Goal: Transaction & Acquisition: Obtain resource

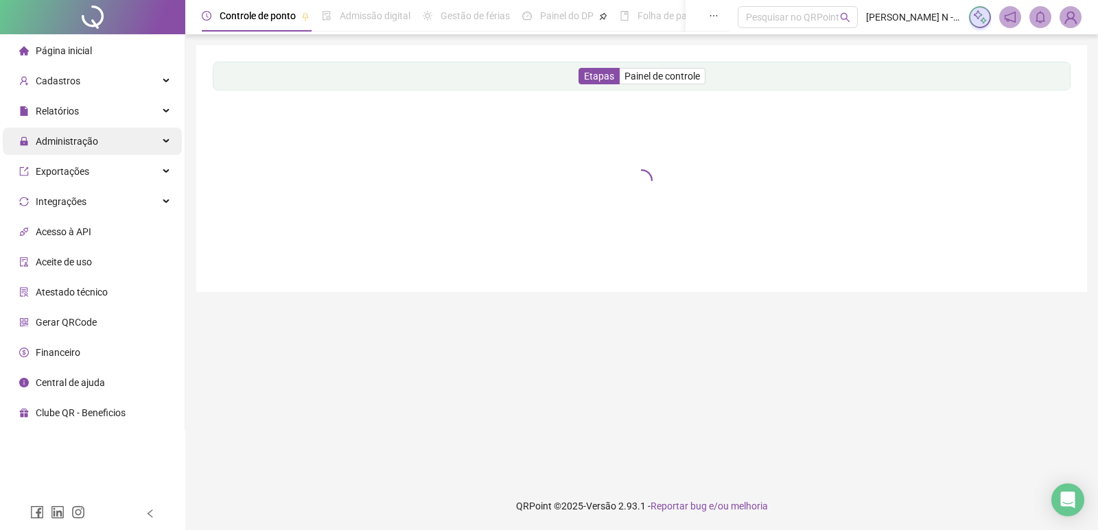
click at [84, 140] on span "Administração" at bounding box center [67, 141] width 62 height 11
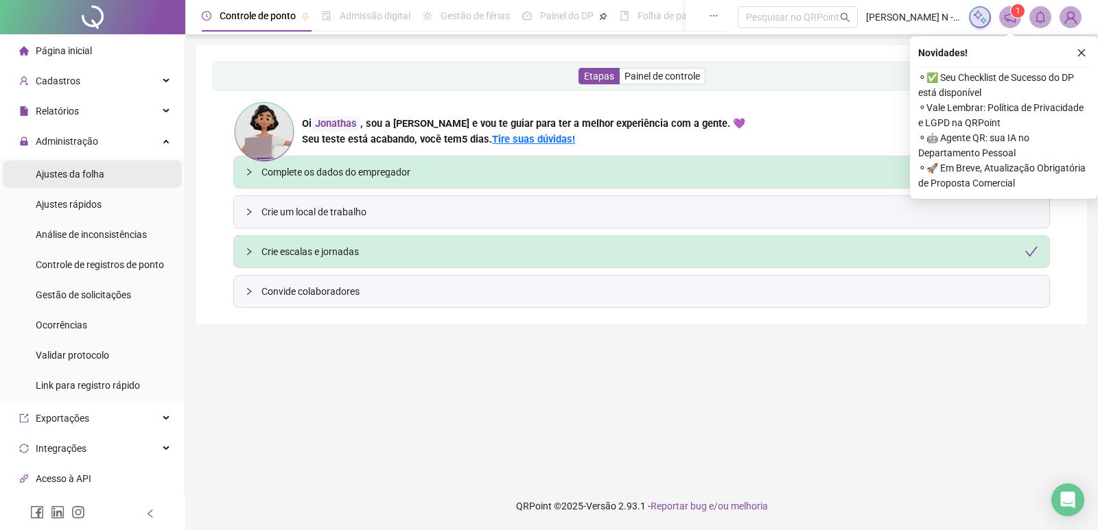
click at [93, 176] on span "Ajustes da folha" at bounding box center [70, 174] width 69 height 11
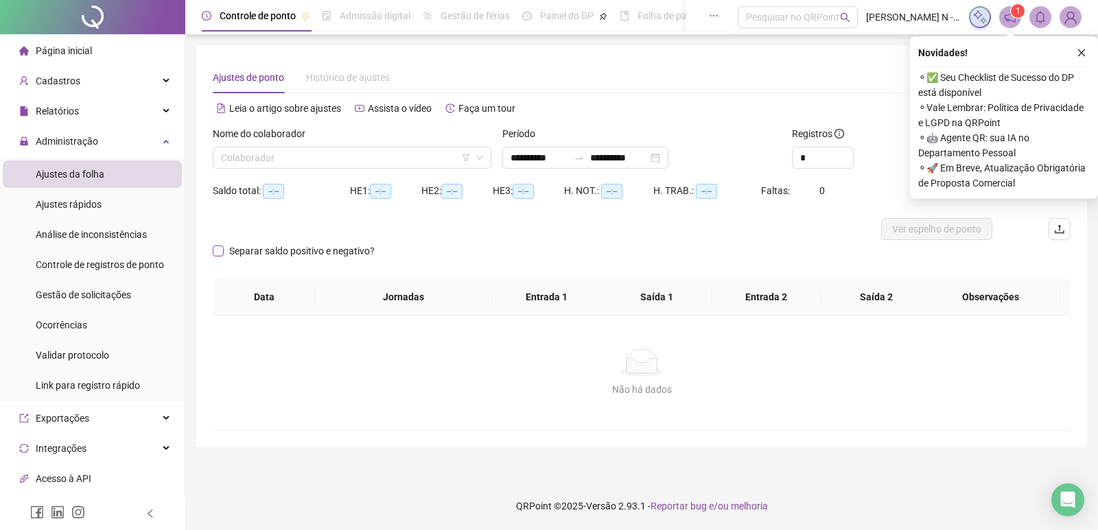
type input "**********"
click at [482, 156] on icon "down" at bounding box center [479, 158] width 7 height 5
click at [478, 156] on icon "down" at bounding box center [479, 158] width 8 height 8
click at [1079, 52] on icon "close" at bounding box center [1081, 53] width 10 height 10
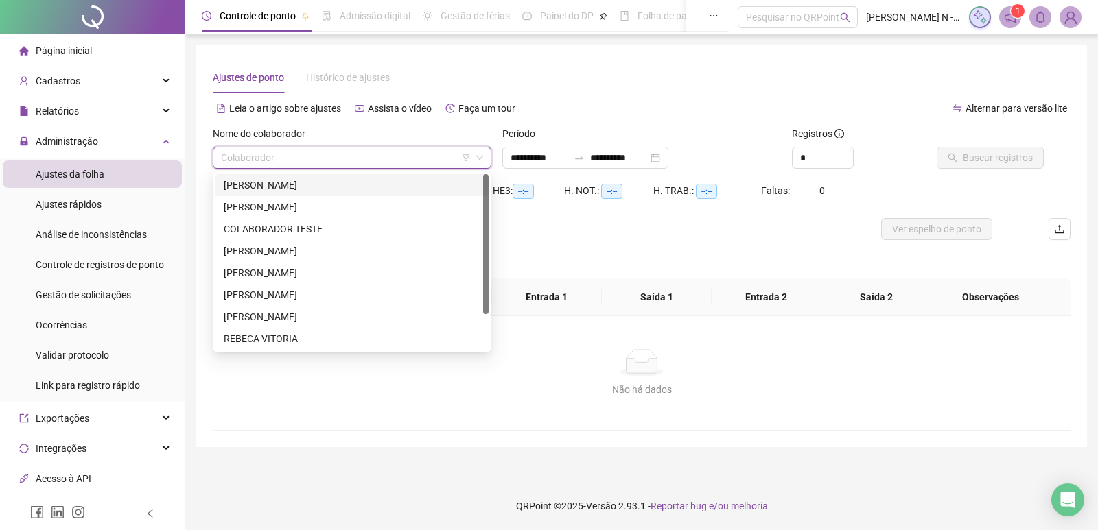
click at [287, 160] on input "search" at bounding box center [346, 158] width 250 height 21
click at [268, 206] on div "[PERSON_NAME]" at bounding box center [352, 207] width 257 height 15
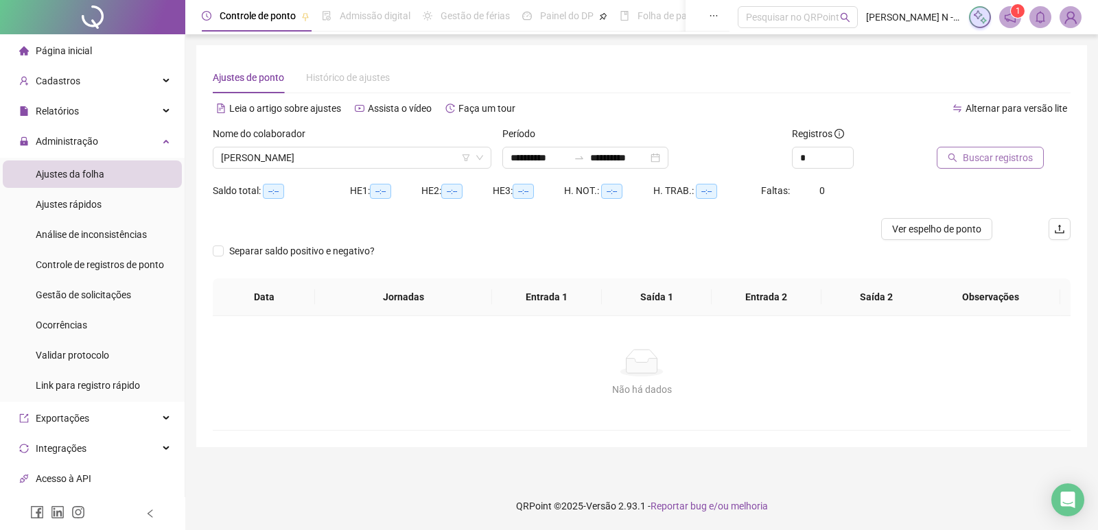
click at [993, 161] on span "Buscar registros" at bounding box center [998, 157] width 70 height 15
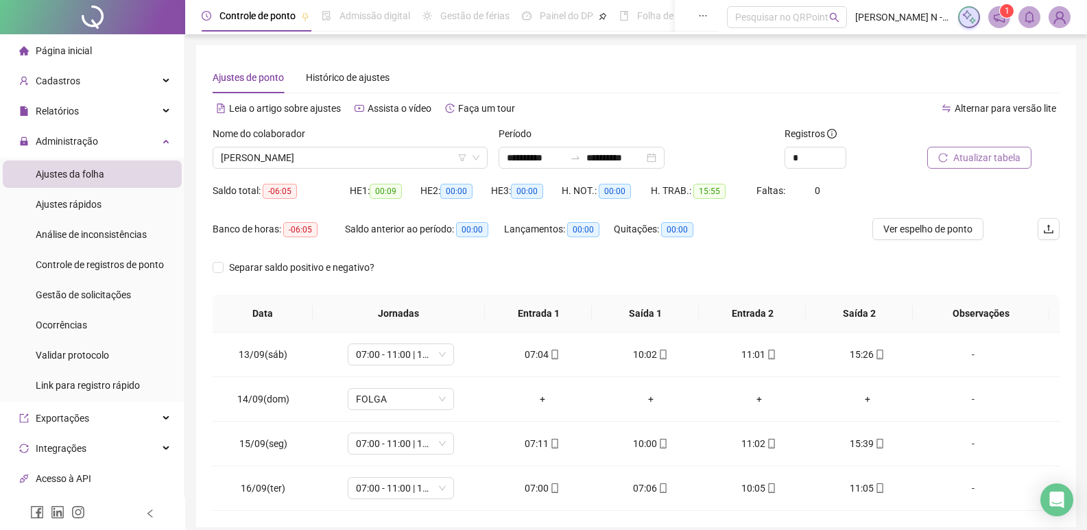
scroll to position [56, 0]
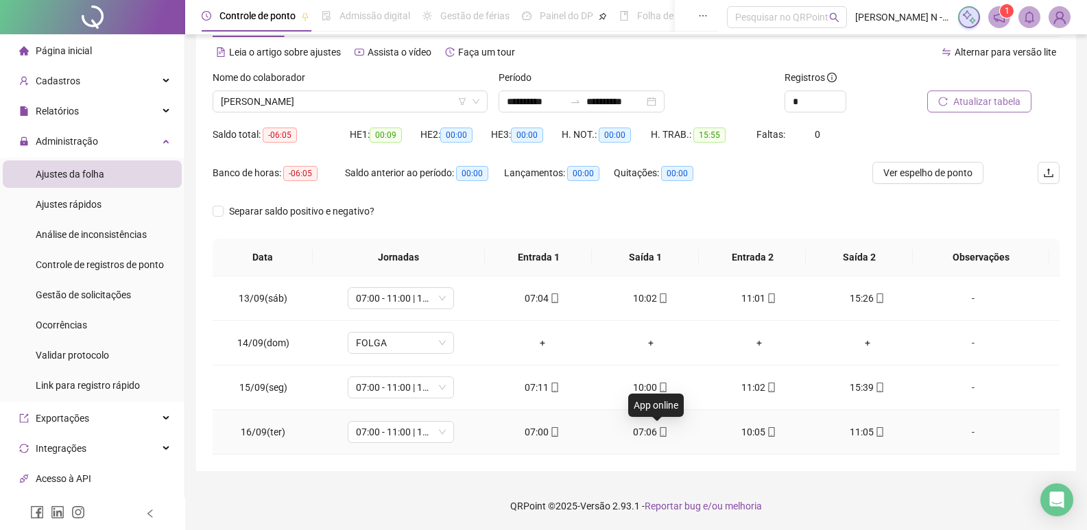
click at [659, 430] on icon "mobile" at bounding box center [664, 432] width 10 height 10
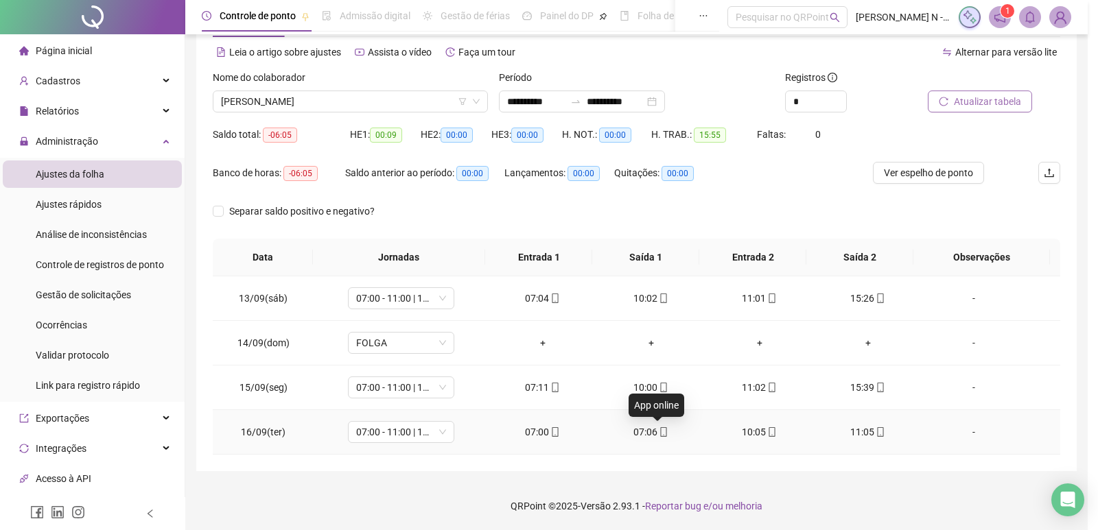
type input "**********"
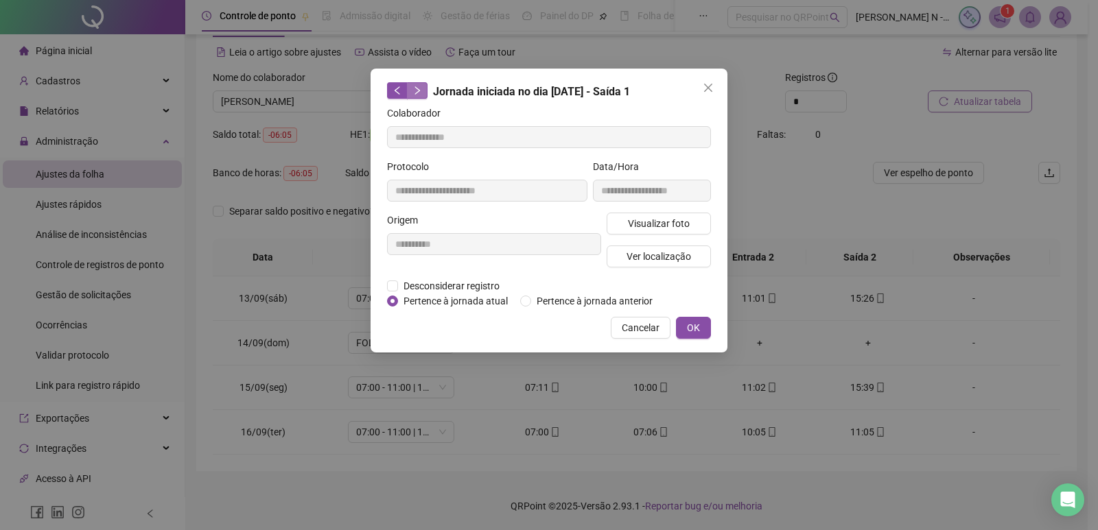
click at [422, 95] on button "button" at bounding box center [417, 90] width 21 height 16
type input "**********"
click at [392, 94] on icon "left" at bounding box center [397, 91] width 10 height 10
type input "**********"
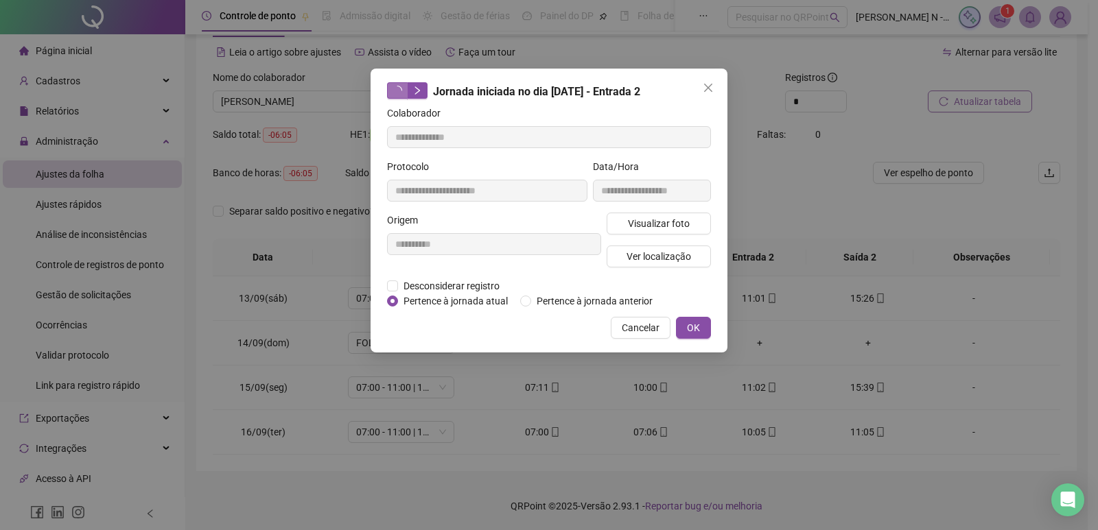
type input "**********"
click at [434, 288] on span "Desconsiderar registro" at bounding box center [451, 286] width 107 height 15
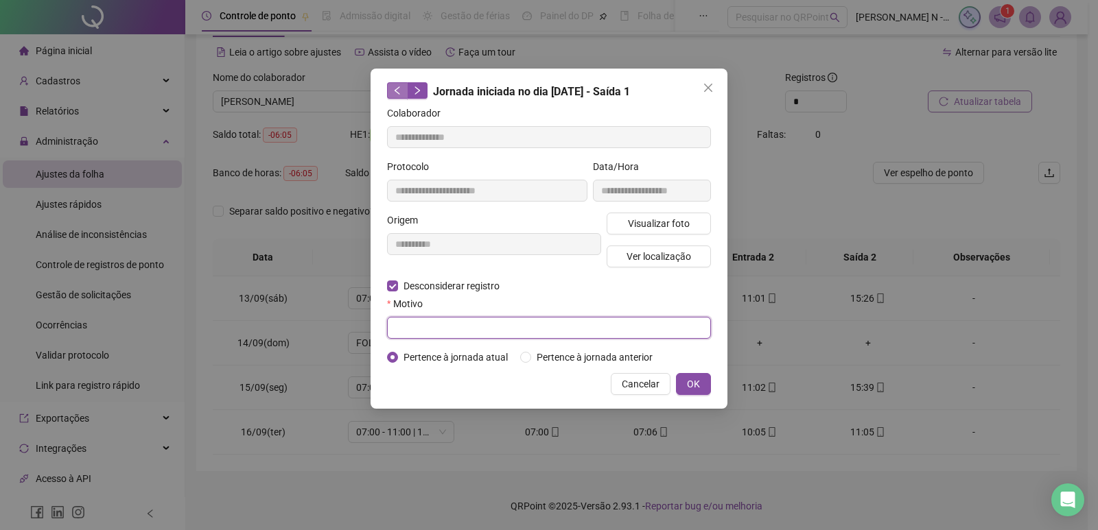
click at [429, 325] on input "text" at bounding box center [549, 328] width 324 height 22
click at [416, 285] on span "Desconsiderar registro" at bounding box center [451, 286] width 107 height 15
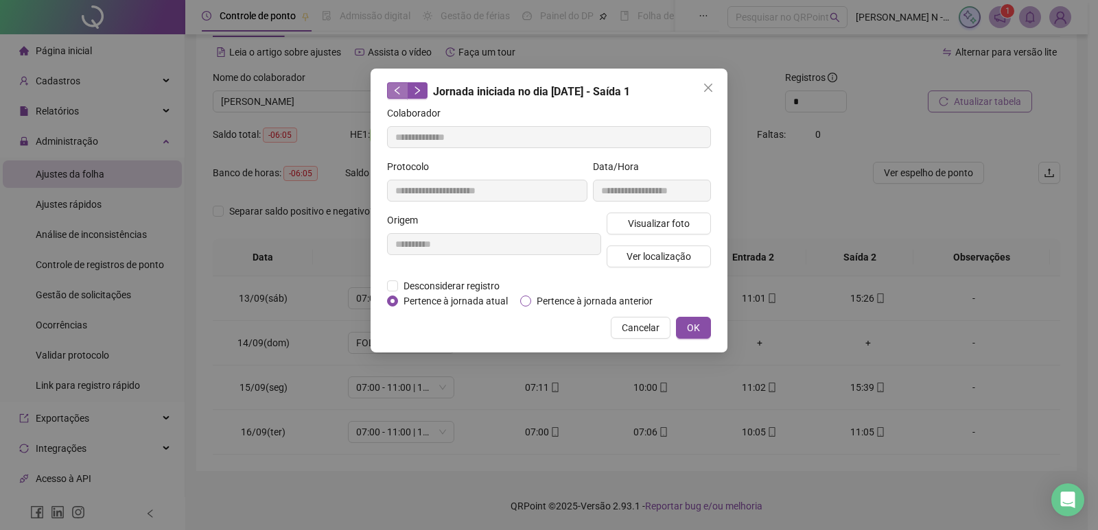
click at [534, 301] on span "Pertence à jornada anterior" at bounding box center [594, 301] width 127 height 15
click at [434, 300] on span "Pertence à jornada atual" at bounding box center [455, 301] width 115 height 15
click at [436, 283] on span "Desconsiderar registro" at bounding box center [451, 286] width 107 height 15
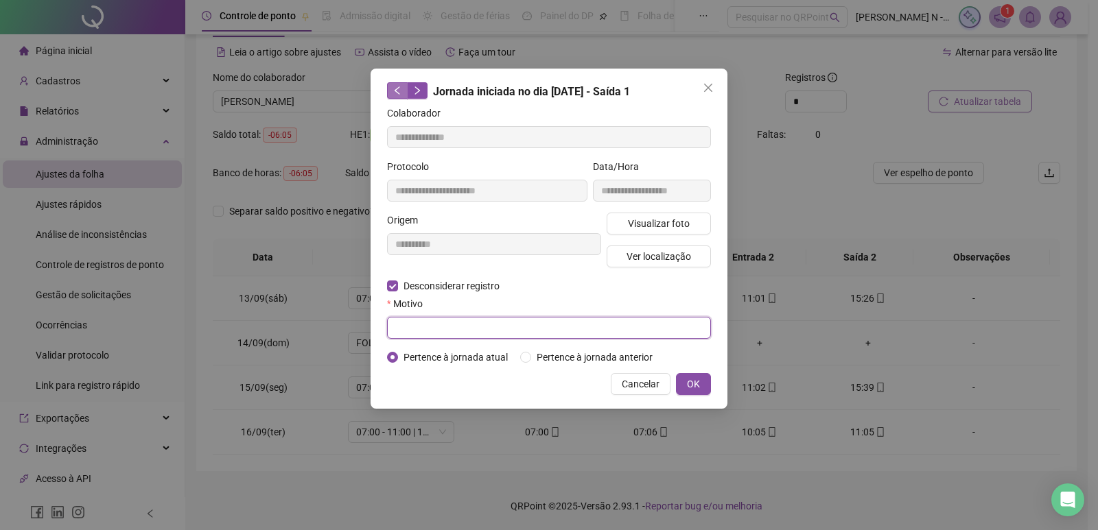
click at [429, 319] on input "text" at bounding box center [549, 328] width 324 height 22
type input "**********"
click at [654, 224] on span "Visualizar foto" at bounding box center [659, 223] width 62 height 15
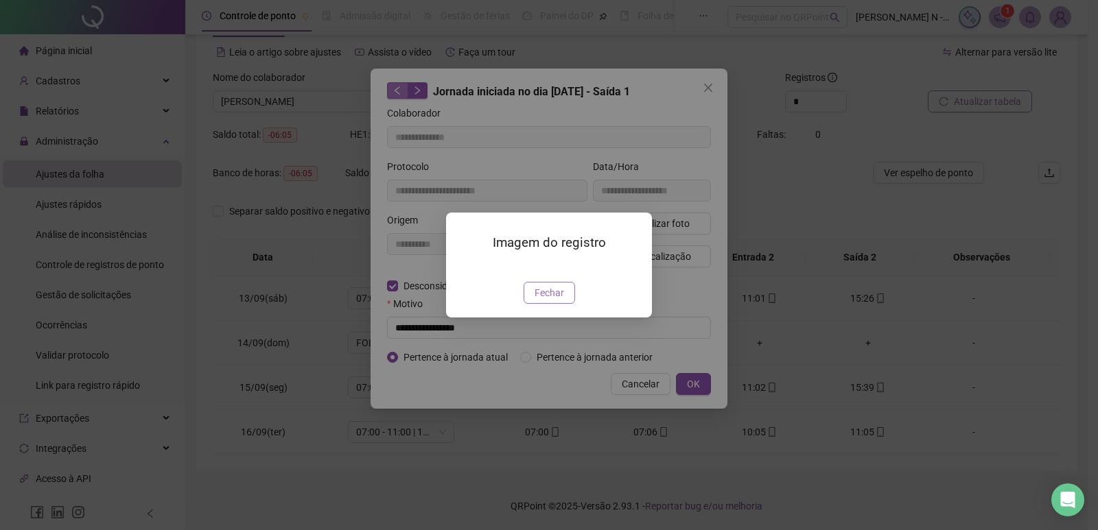
click at [551, 301] on span "Fechar" at bounding box center [549, 292] width 30 height 15
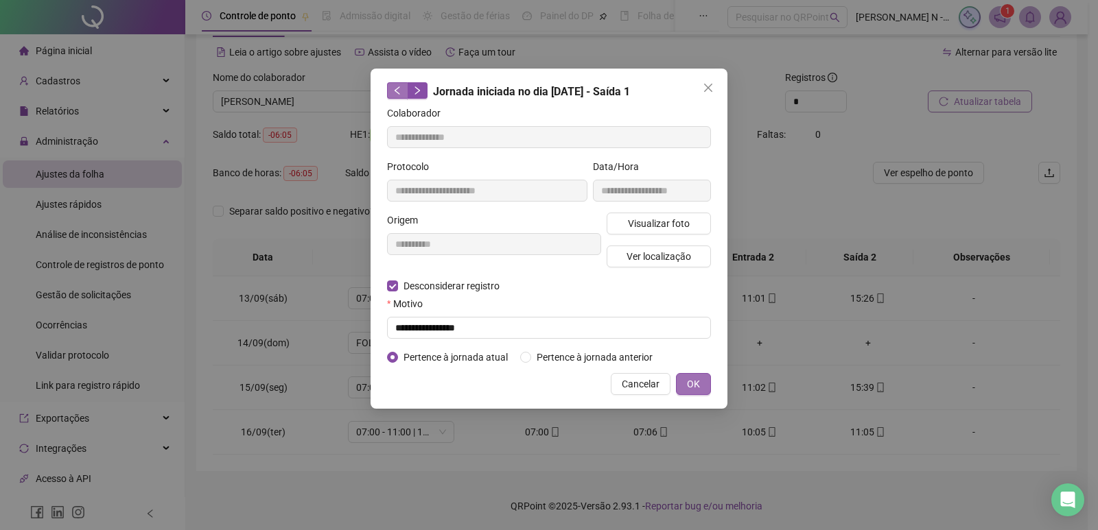
click at [692, 386] on span "OK" at bounding box center [693, 384] width 13 height 15
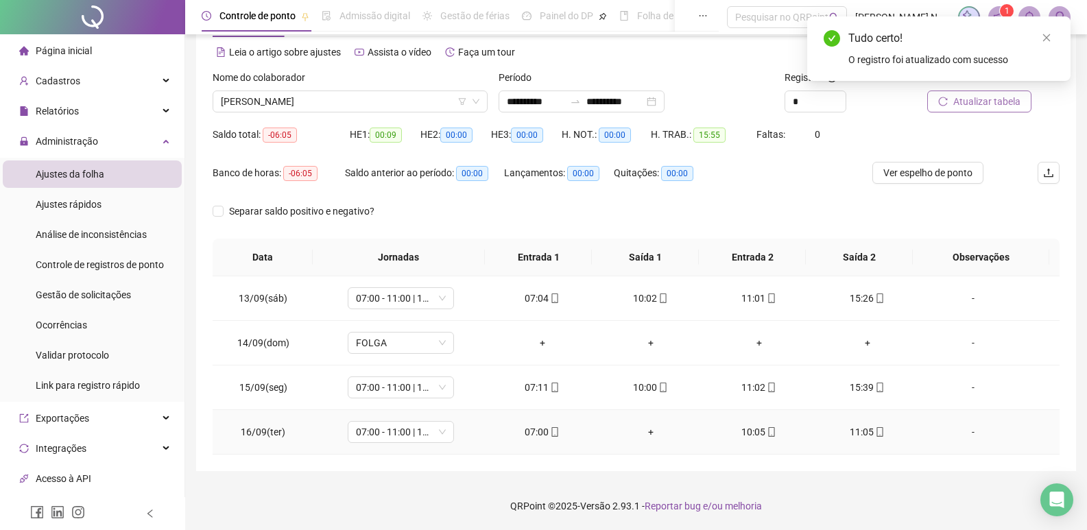
click at [642, 432] on div "+" at bounding box center [651, 432] width 86 height 15
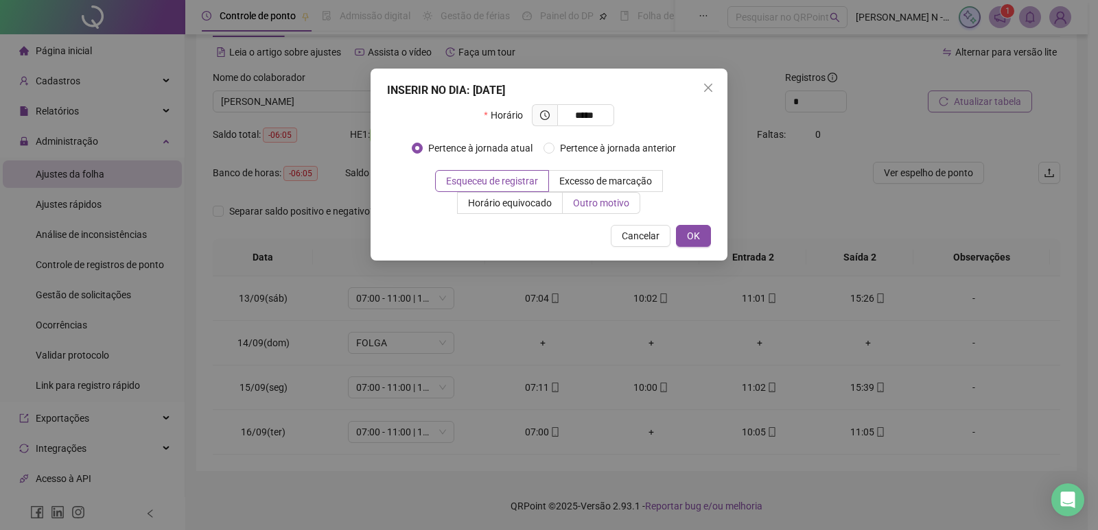
type input "*****"
click at [589, 207] on span "Outro motivo" at bounding box center [601, 203] width 56 height 11
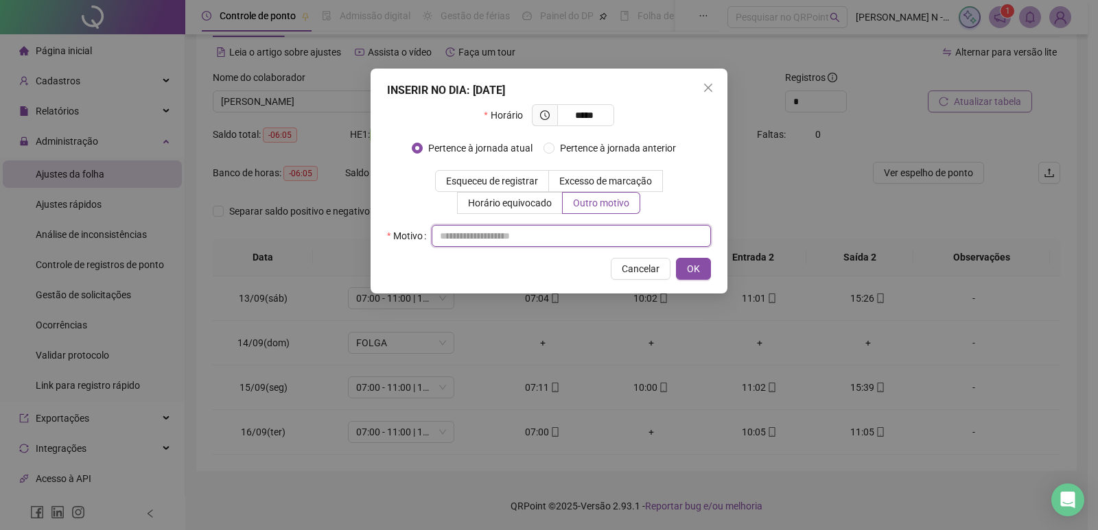
click at [528, 236] on input "text" at bounding box center [571, 236] width 279 height 22
type input "**********"
click at [692, 270] on span "OK" at bounding box center [693, 268] width 13 height 15
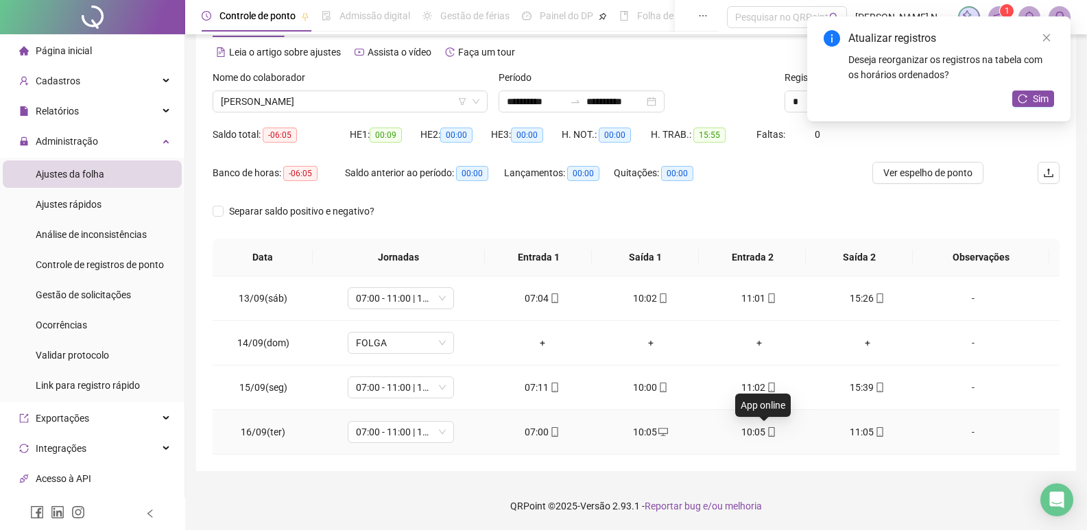
click at [767, 431] on icon "mobile" at bounding box center [772, 432] width 10 height 10
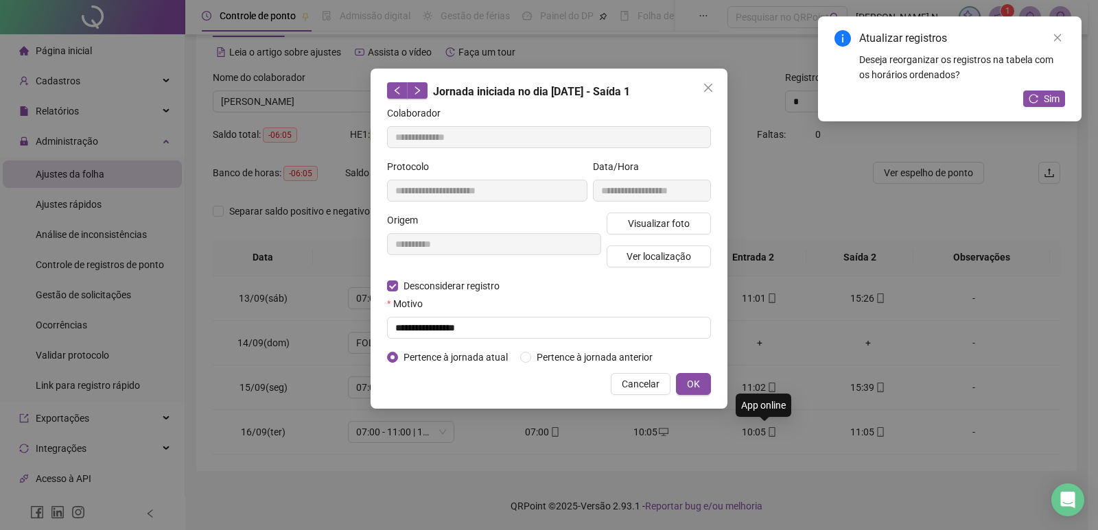
type input "**********"
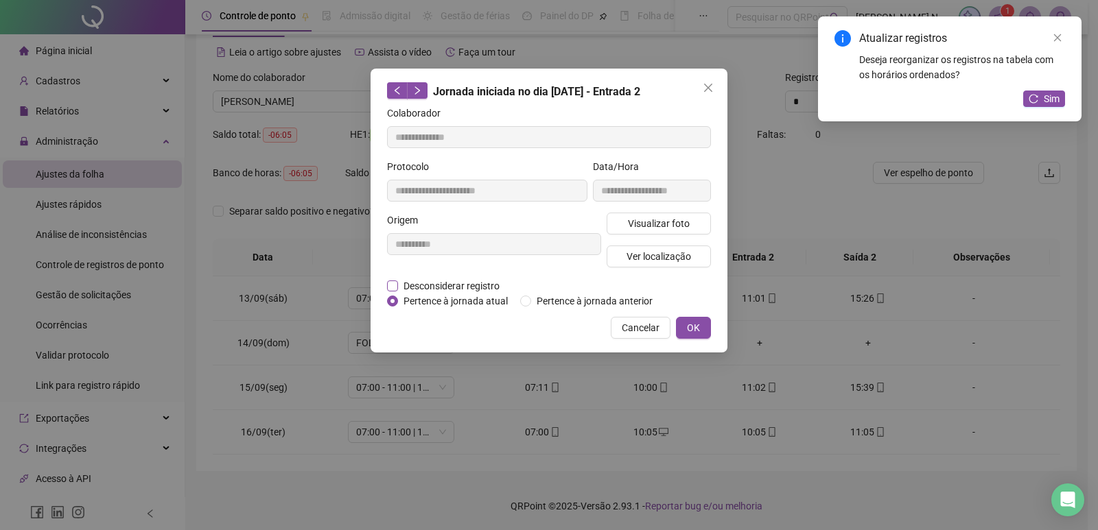
click at [410, 284] on span "Desconsiderar registro" at bounding box center [451, 286] width 107 height 15
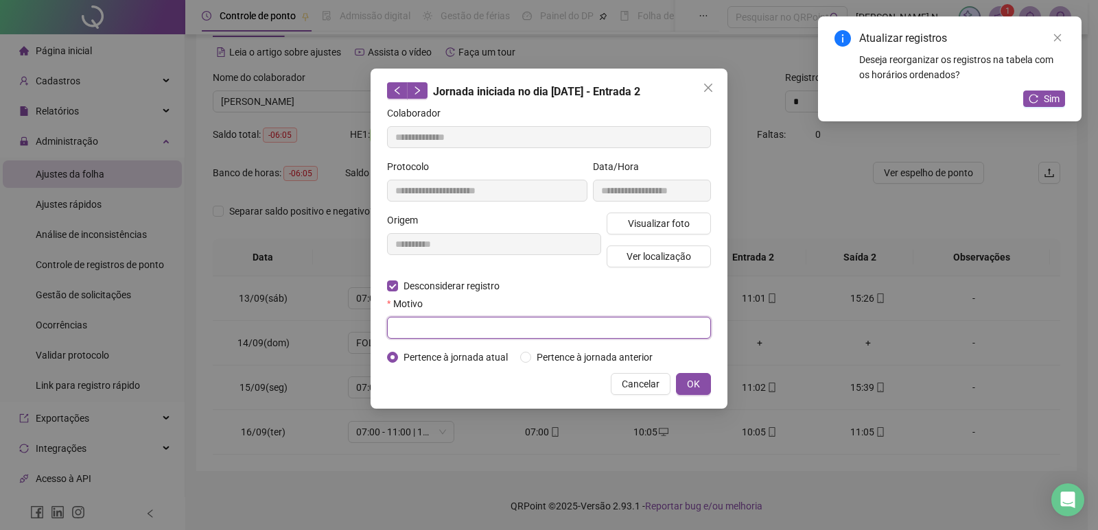
click at [483, 319] on input "text" at bounding box center [549, 328] width 324 height 22
type input "**********"
click at [696, 385] on span "OK" at bounding box center [693, 384] width 13 height 15
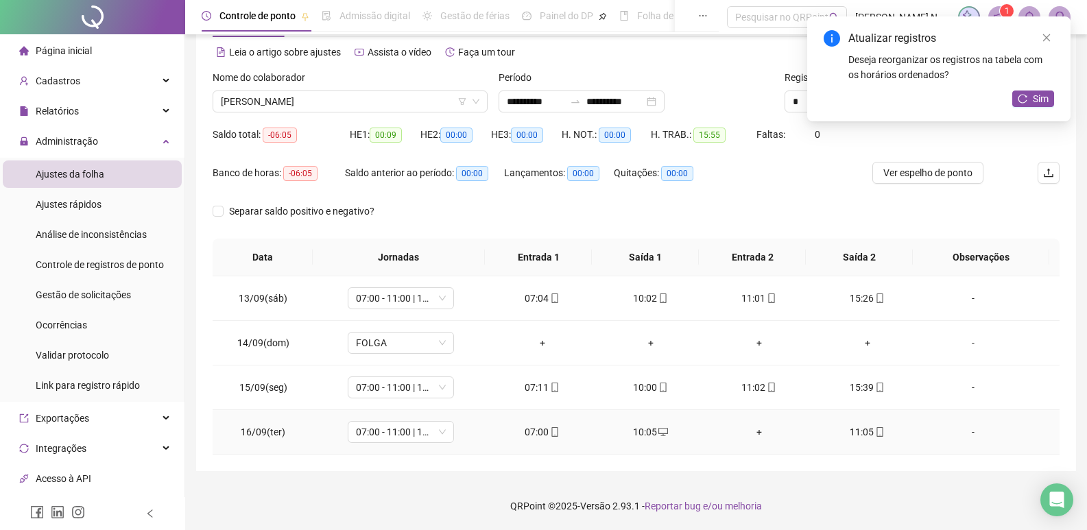
click at [875, 432] on icon "mobile" at bounding box center [880, 432] width 10 height 10
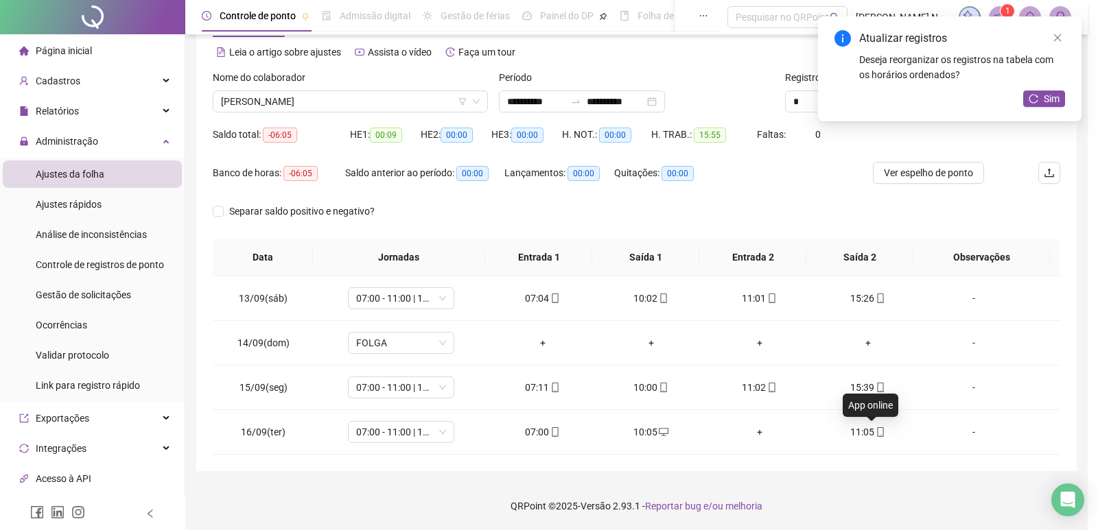
type input "**********"
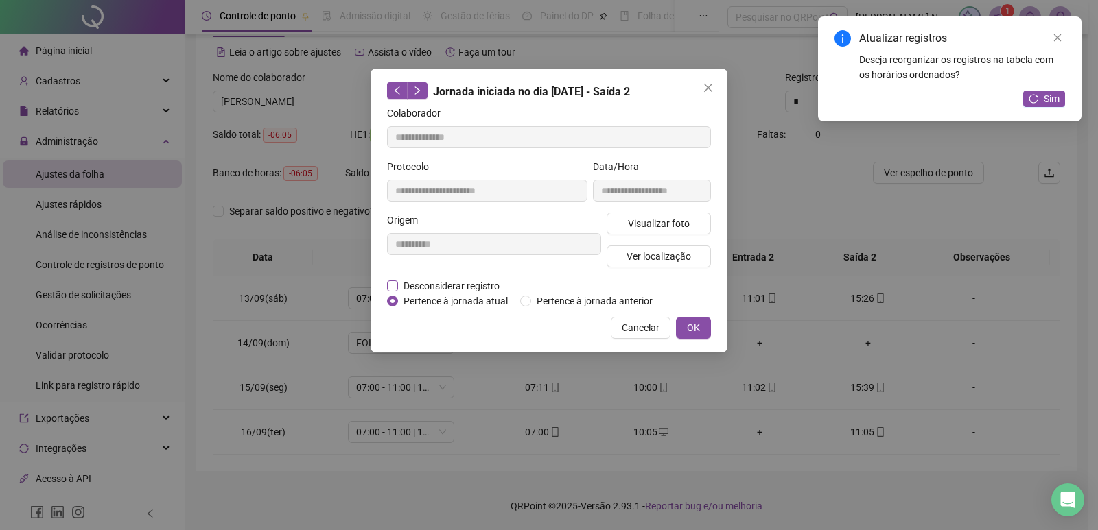
click at [453, 287] on span "Desconsiderar registro" at bounding box center [451, 286] width 107 height 15
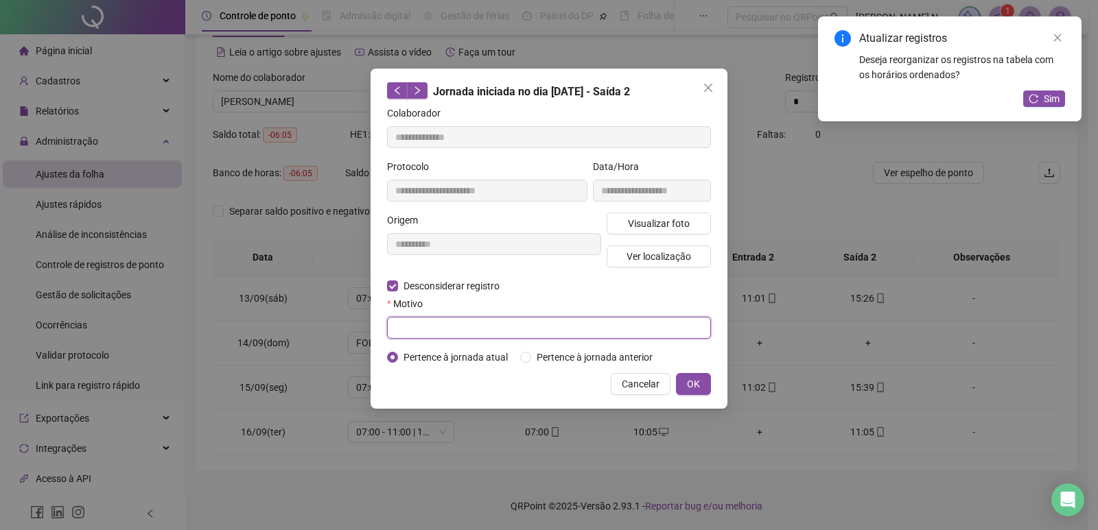
click at [458, 326] on input "text" at bounding box center [549, 328] width 324 height 22
type input "**********"
click at [701, 389] on button "OK" at bounding box center [693, 384] width 35 height 22
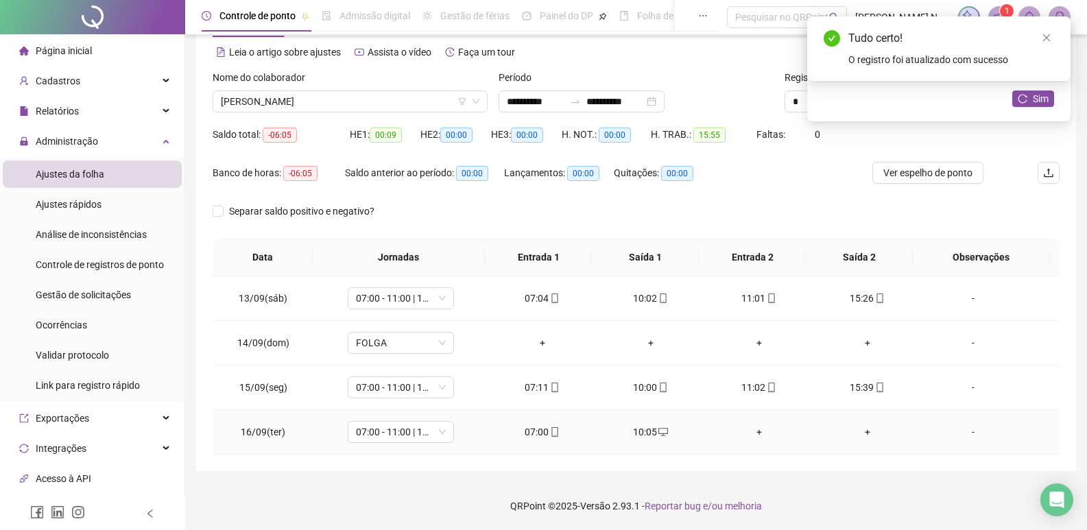
click at [750, 434] on div "+" at bounding box center [759, 432] width 86 height 15
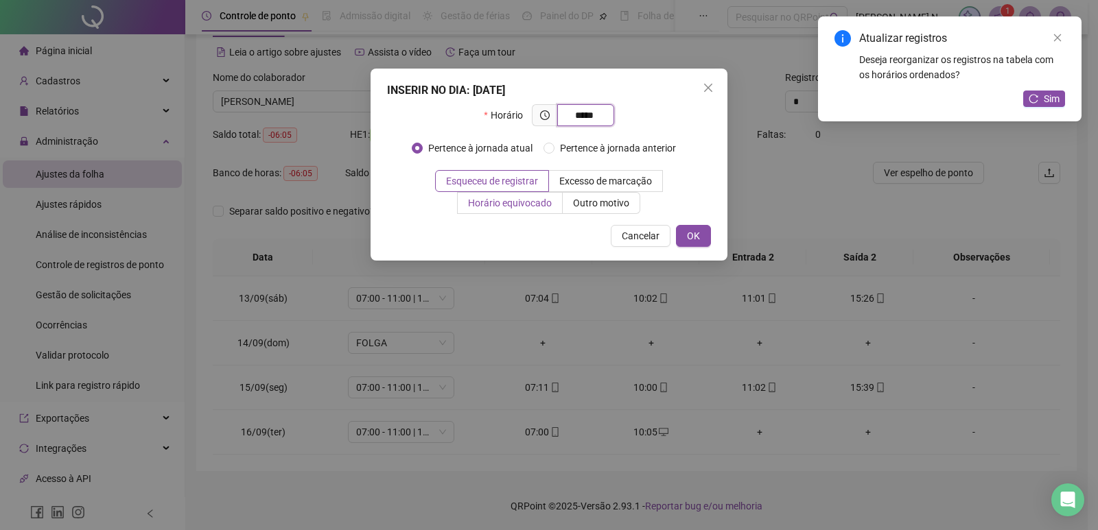
type input "*****"
click at [523, 211] on label "Horário equivocado" at bounding box center [510, 203] width 105 height 22
click at [703, 231] on button "OK" at bounding box center [693, 236] width 35 height 22
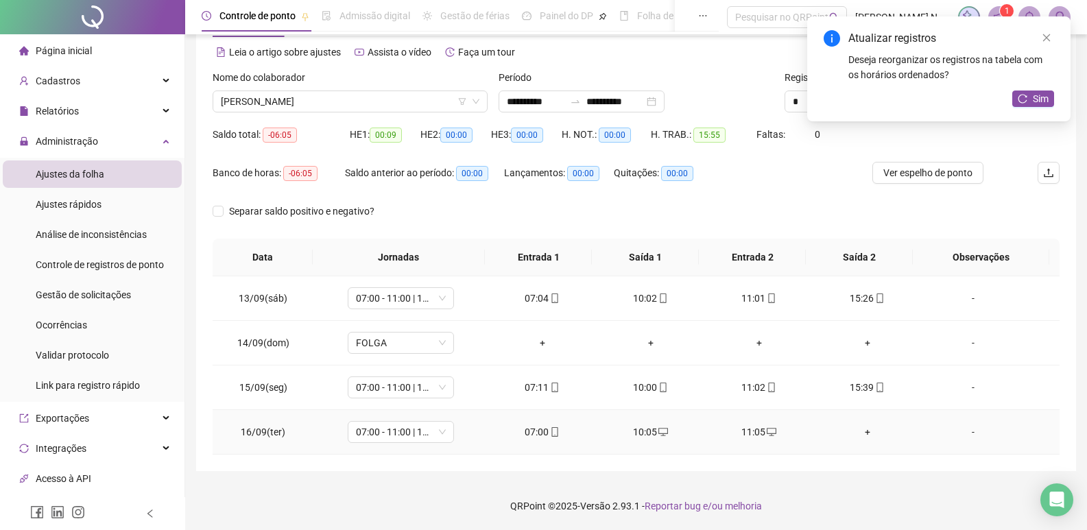
click at [862, 428] on div "+" at bounding box center [868, 432] width 86 height 15
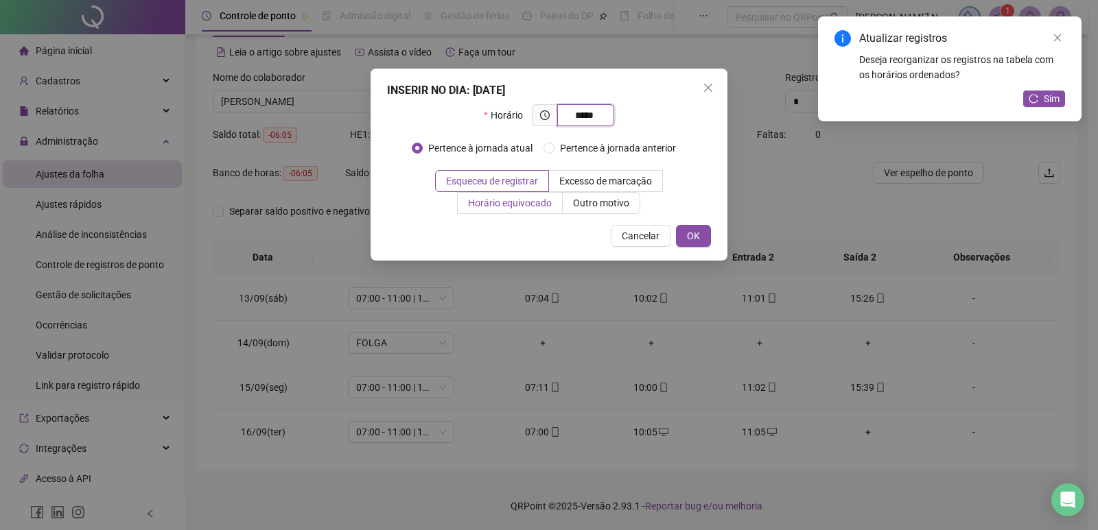
type input "*****"
click at [506, 209] on span "Horário equivocado" at bounding box center [510, 203] width 84 height 11
click at [695, 234] on span "OK" at bounding box center [693, 235] width 13 height 15
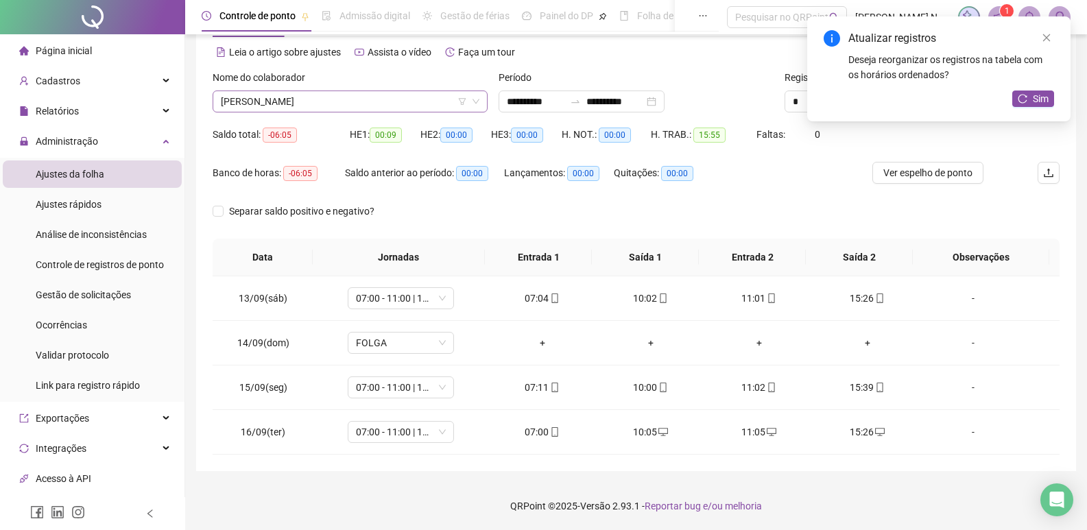
click at [479, 102] on icon "down" at bounding box center [476, 101] width 8 height 8
click at [477, 98] on icon "down" at bounding box center [476, 101] width 8 height 8
click at [477, 100] on icon "down" at bounding box center [476, 101] width 8 height 8
click at [377, 109] on span "[PERSON_NAME]" at bounding box center [350, 101] width 259 height 21
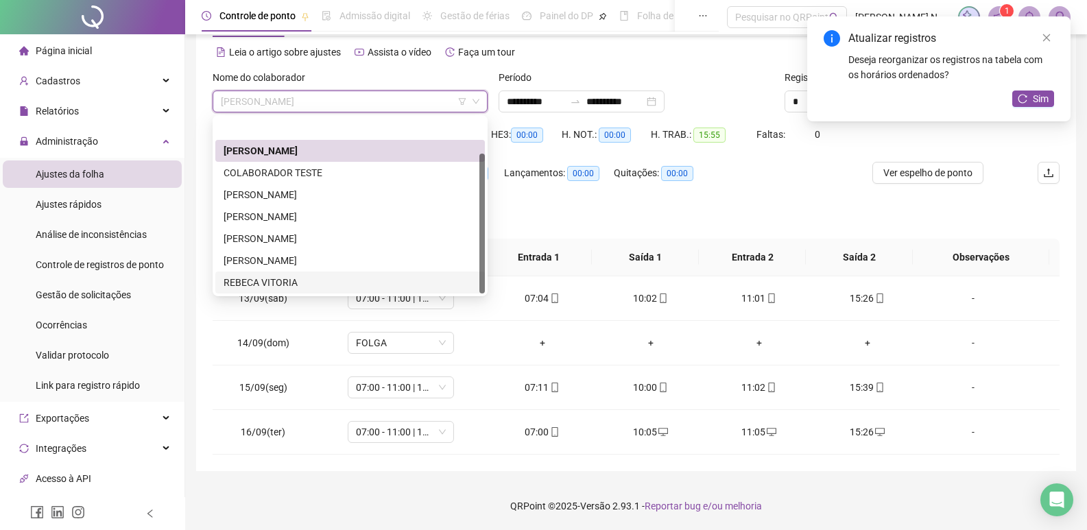
scroll to position [44, 0]
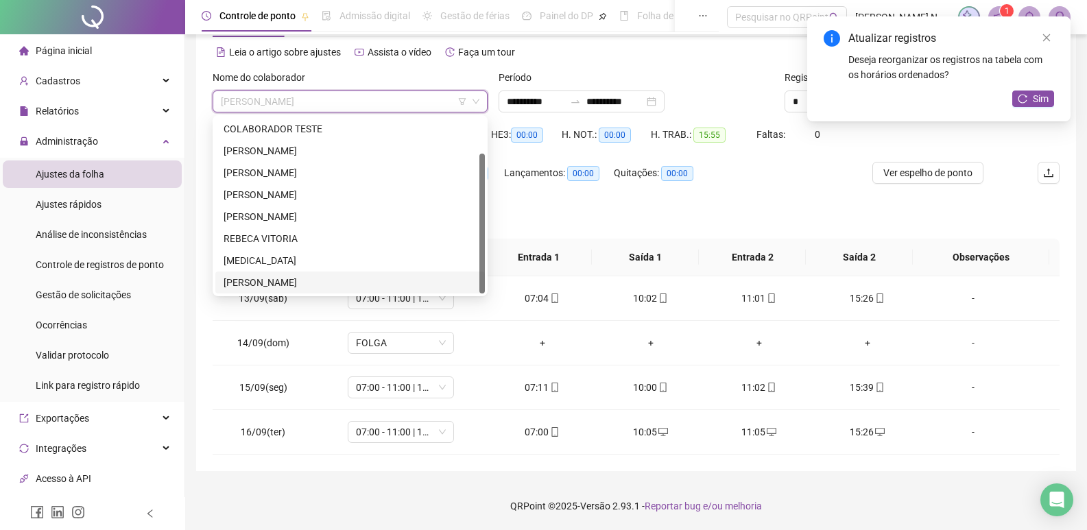
click at [261, 278] on div "[PERSON_NAME]" at bounding box center [350, 282] width 253 height 15
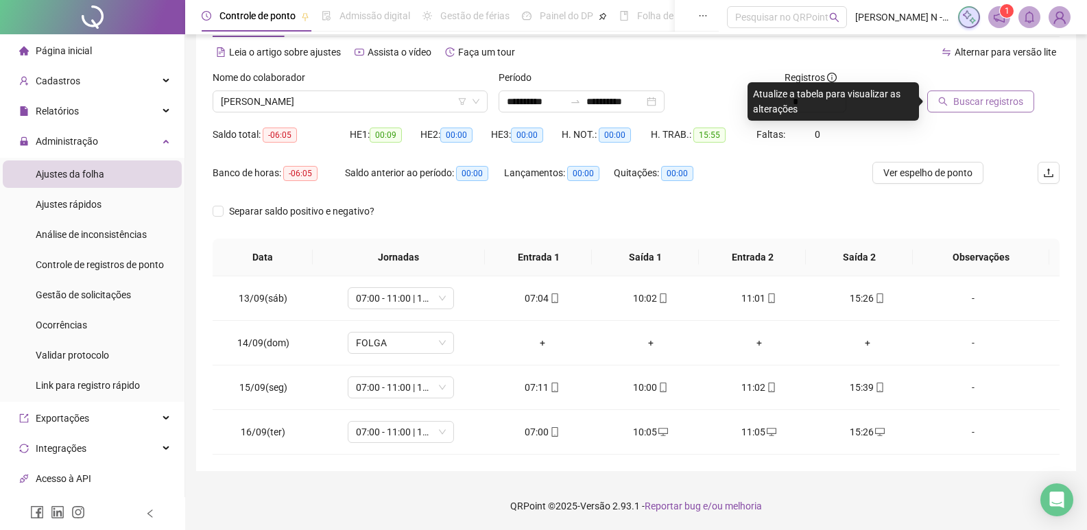
click at [993, 104] on span "Buscar registros" at bounding box center [989, 101] width 70 height 15
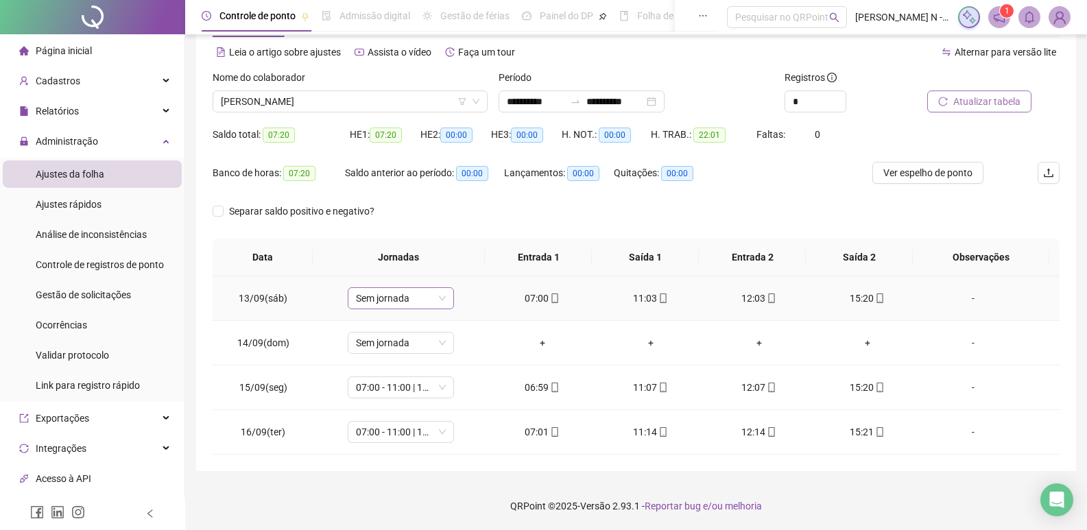
click at [442, 298] on span "Sem jornada" at bounding box center [401, 298] width 90 height 21
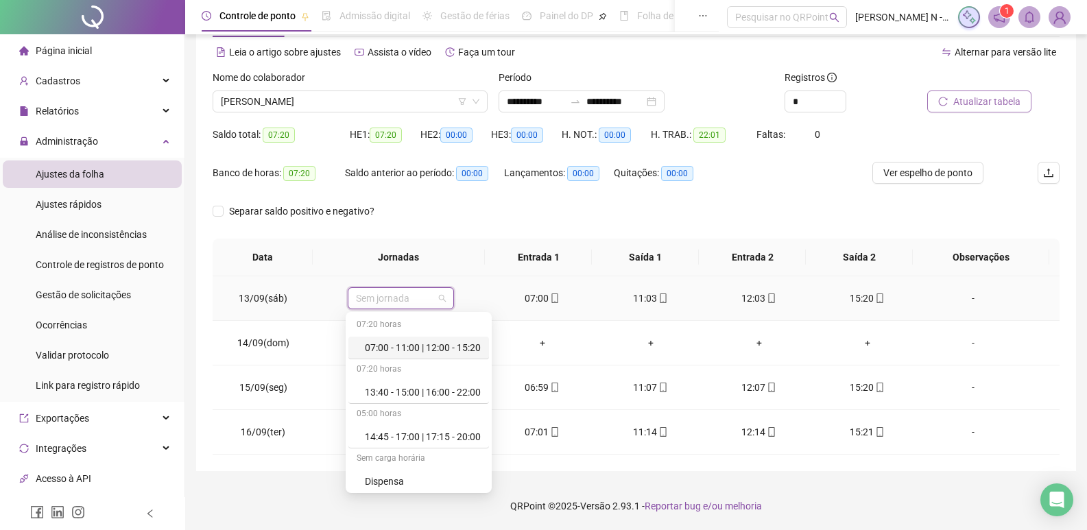
click at [421, 351] on div "07:00 - 11:00 | 12:00 - 15:20" at bounding box center [423, 347] width 116 height 15
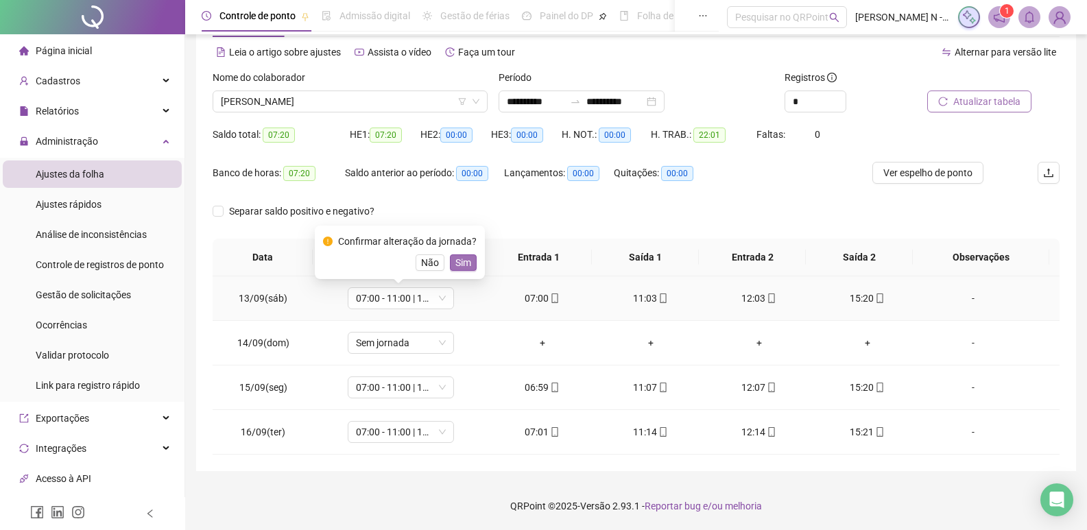
click at [462, 261] on span "Sim" at bounding box center [464, 262] width 16 height 15
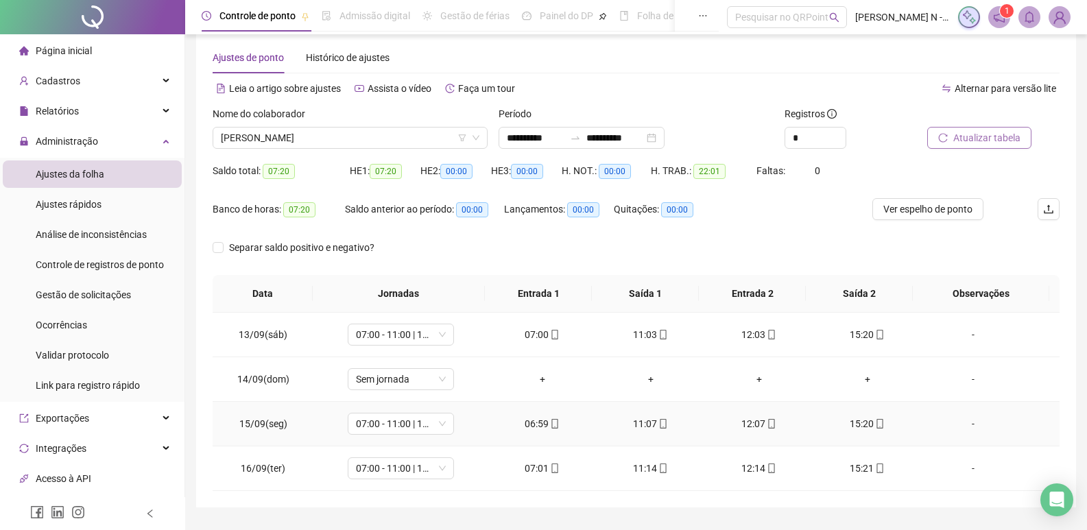
scroll to position [0, 0]
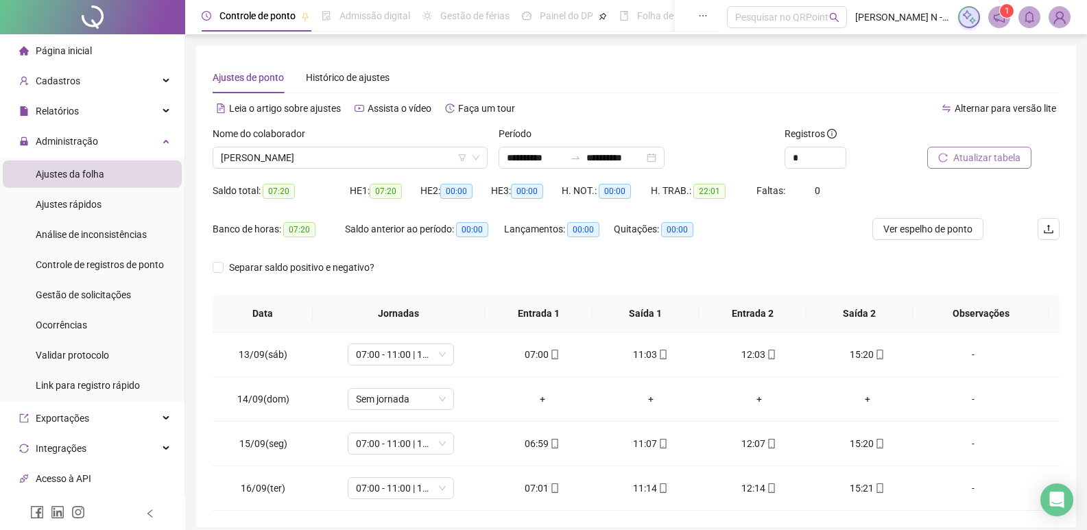
click at [989, 161] on span "Atualizar tabela" at bounding box center [987, 157] width 67 height 15
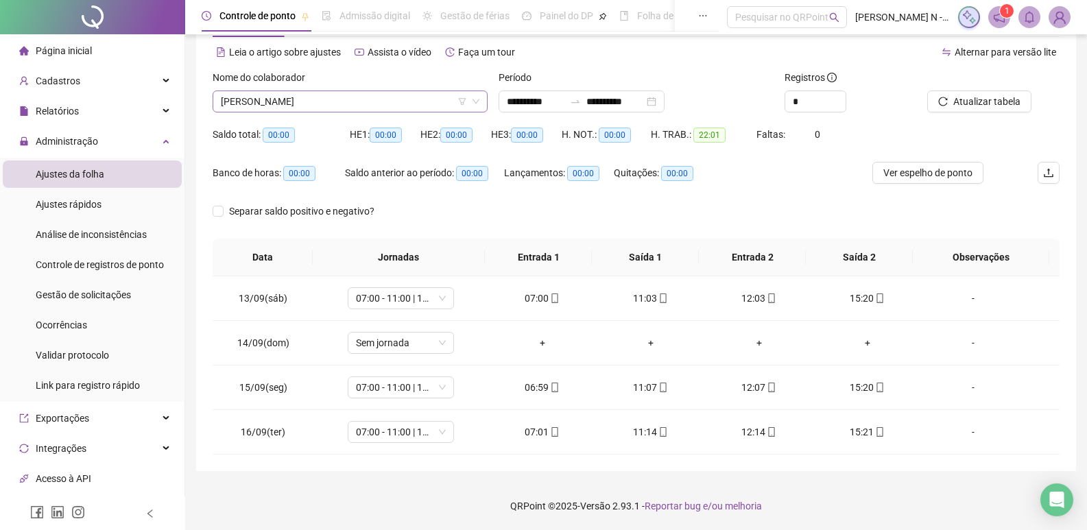
click at [478, 99] on icon "down" at bounding box center [476, 101] width 8 height 8
click at [478, 104] on icon "down" at bounding box center [476, 101] width 8 height 8
click at [474, 102] on icon "down" at bounding box center [476, 101] width 8 height 8
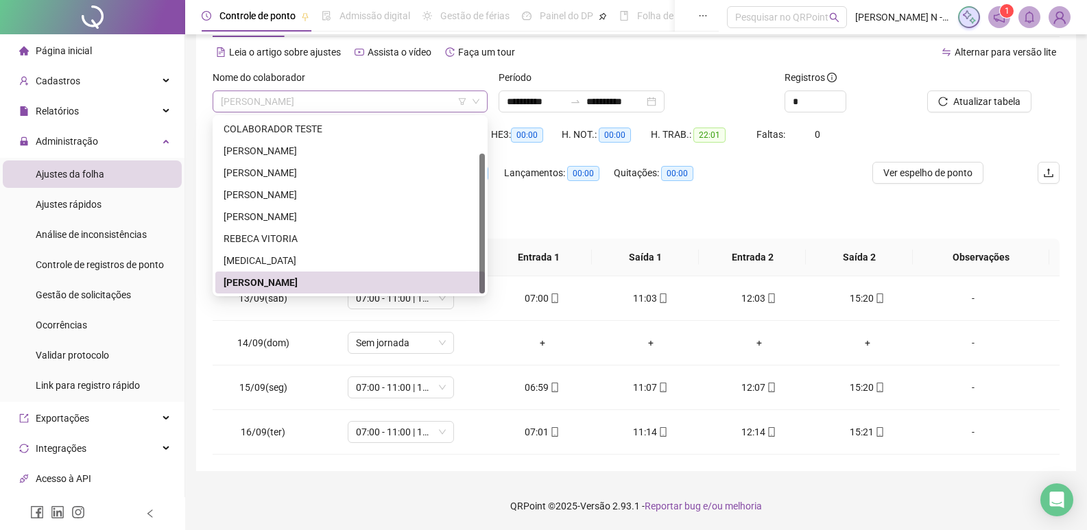
click at [294, 104] on span "[PERSON_NAME]" at bounding box center [350, 101] width 259 height 21
click at [279, 154] on div "[PERSON_NAME]" at bounding box center [350, 150] width 253 height 15
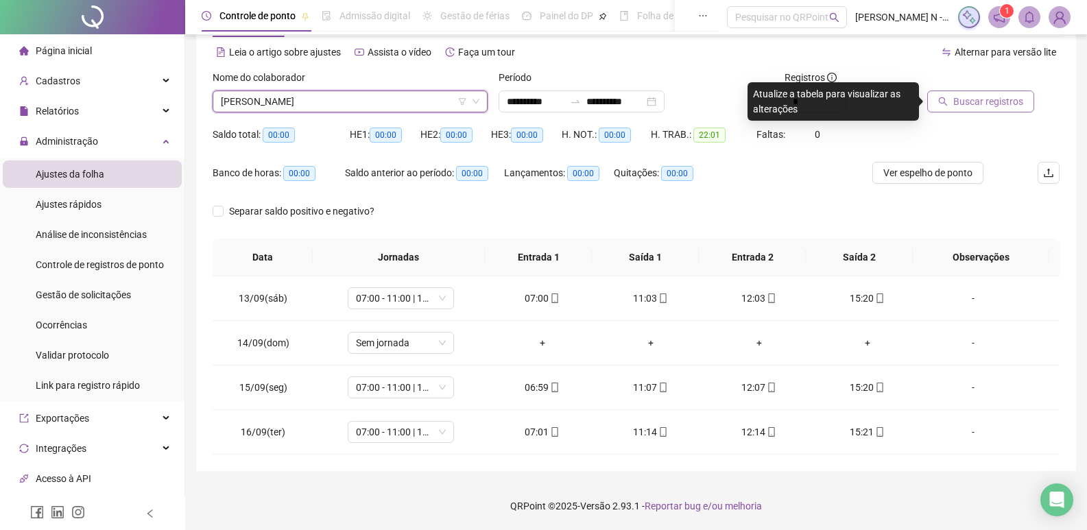
click at [998, 104] on span "Buscar registros" at bounding box center [989, 101] width 70 height 15
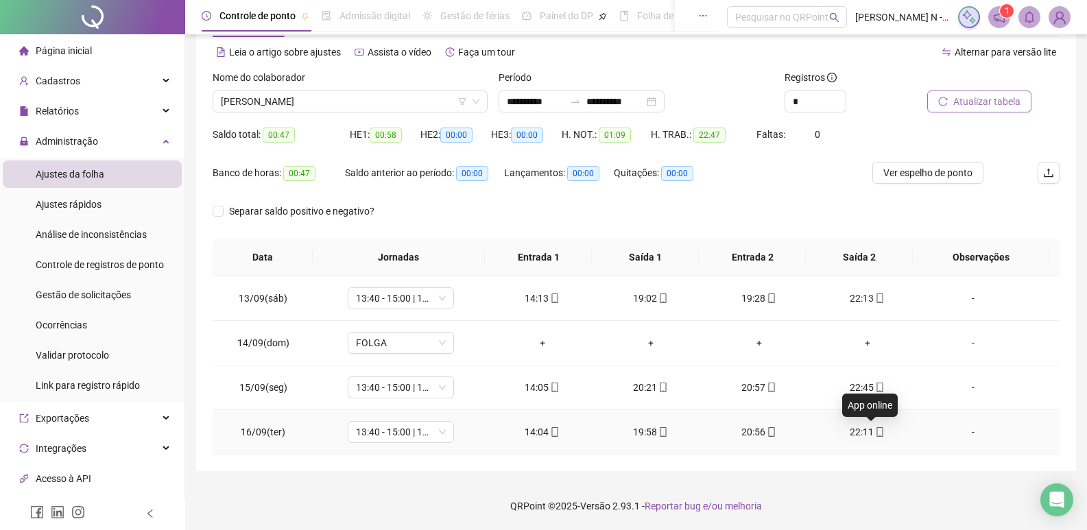
click at [878, 431] on icon "mobile" at bounding box center [881, 432] width 6 height 10
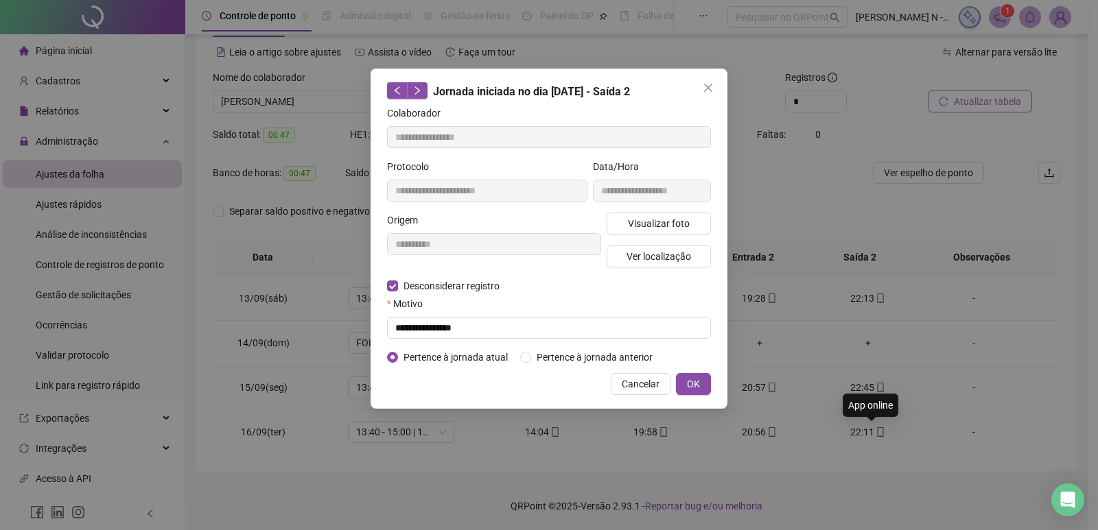
type input "**********"
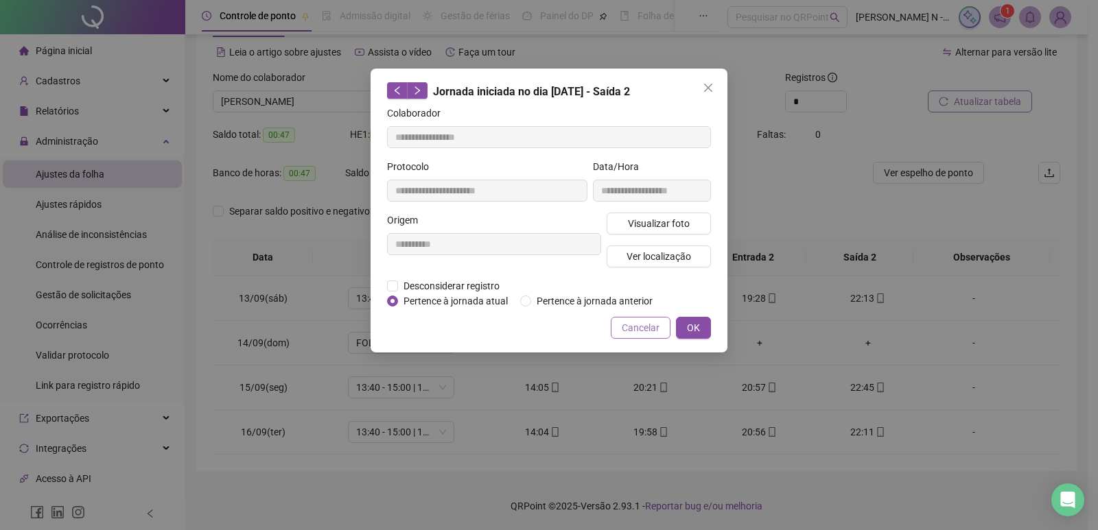
click at [635, 328] on span "Cancelar" at bounding box center [641, 327] width 38 height 15
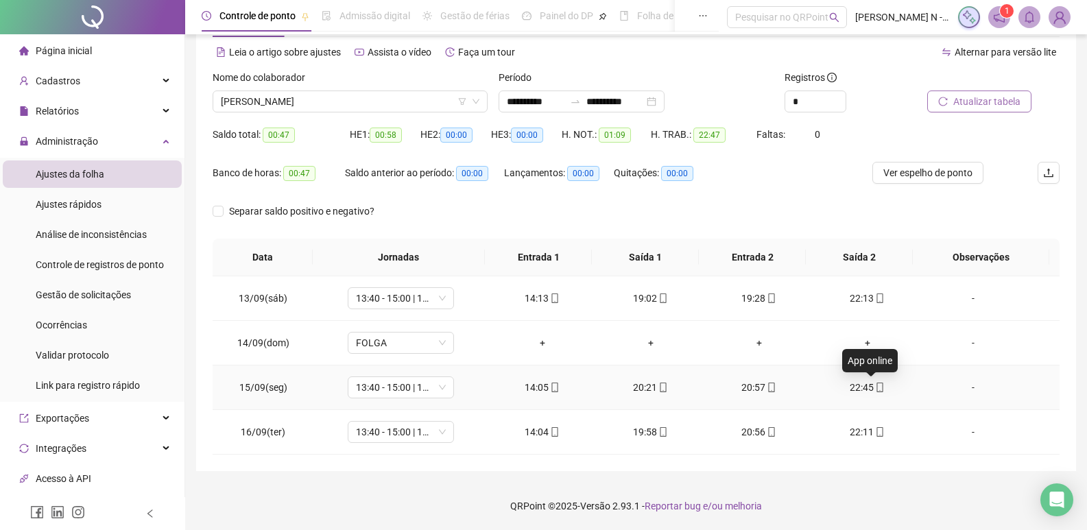
click at [875, 388] on icon "mobile" at bounding box center [880, 388] width 10 height 10
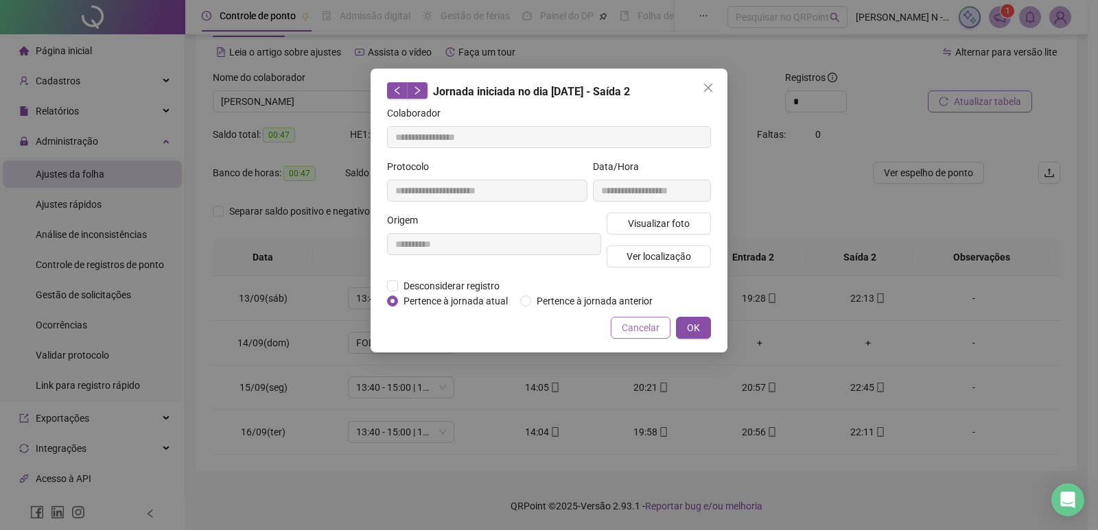
click at [650, 328] on span "Cancelar" at bounding box center [641, 327] width 38 height 15
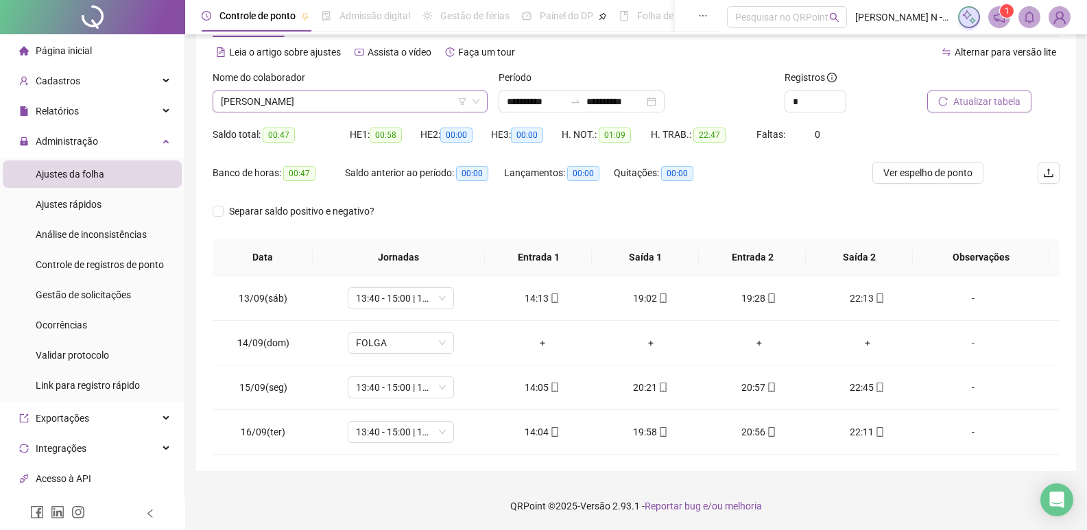
click at [478, 103] on icon "down" at bounding box center [476, 101] width 8 height 8
click at [355, 102] on span "[PERSON_NAME]" at bounding box center [350, 101] width 259 height 21
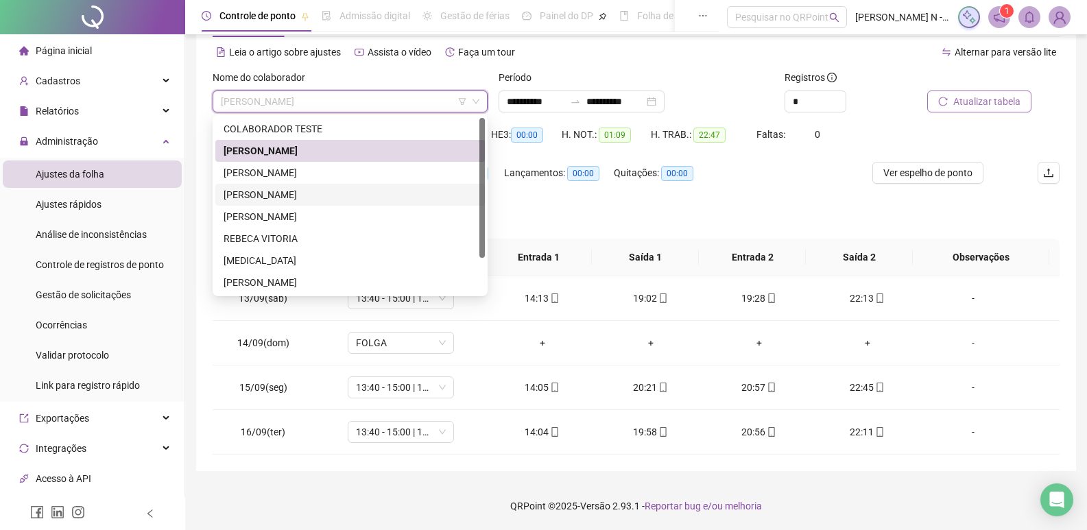
scroll to position [0, 0]
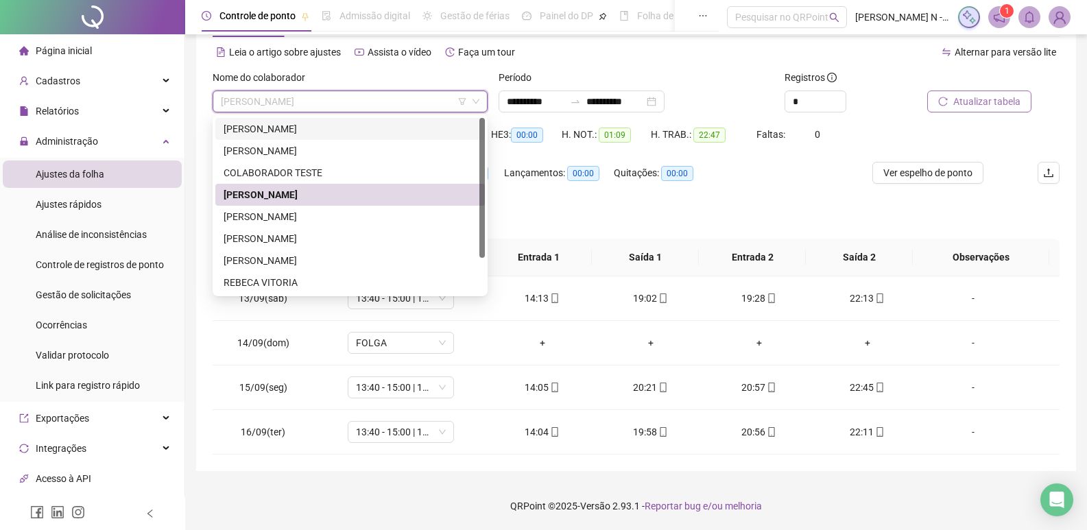
click at [269, 133] on div "[PERSON_NAME]" at bounding box center [350, 128] width 253 height 15
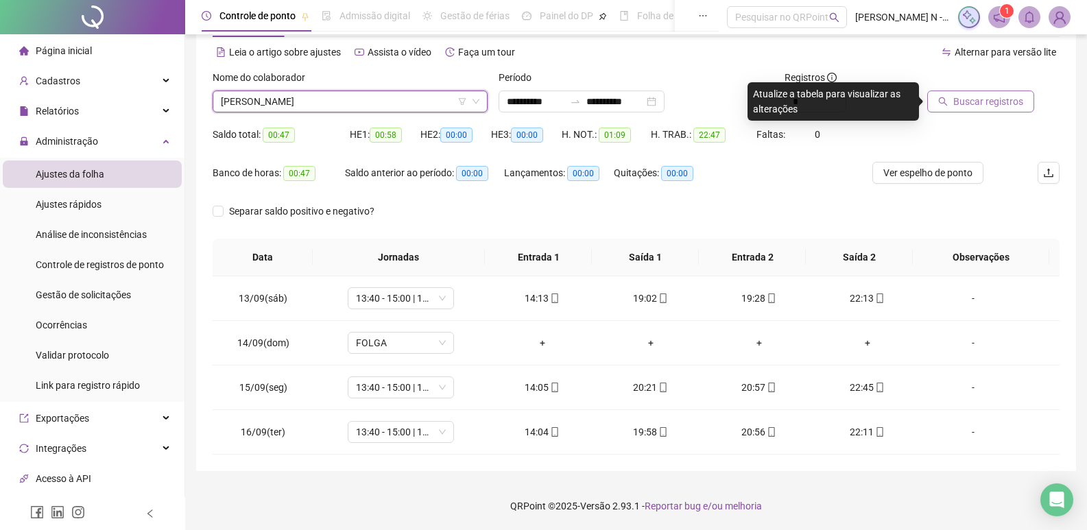
click at [962, 106] on span "Buscar registros" at bounding box center [989, 101] width 70 height 15
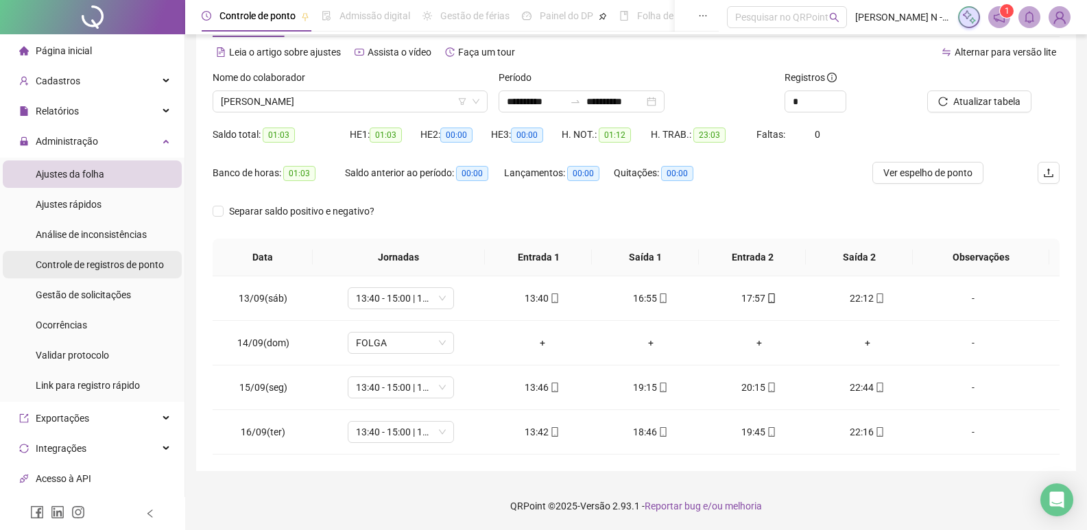
click at [119, 272] on div "Controle de registros de ponto" at bounding box center [100, 264] width 128 height 27
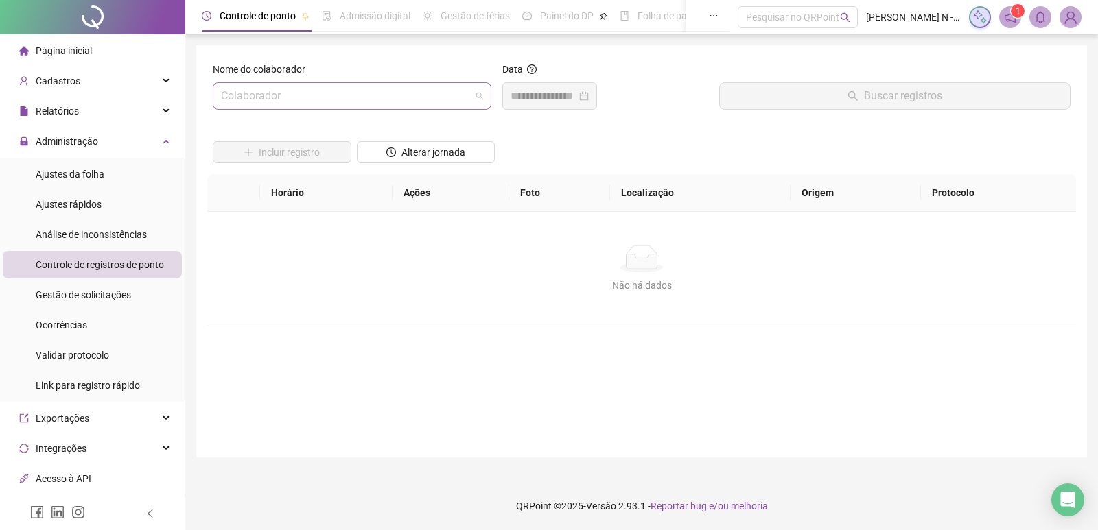
click at [396, 102] on input "search" at bounding box center [346, 96] width 250 height 26
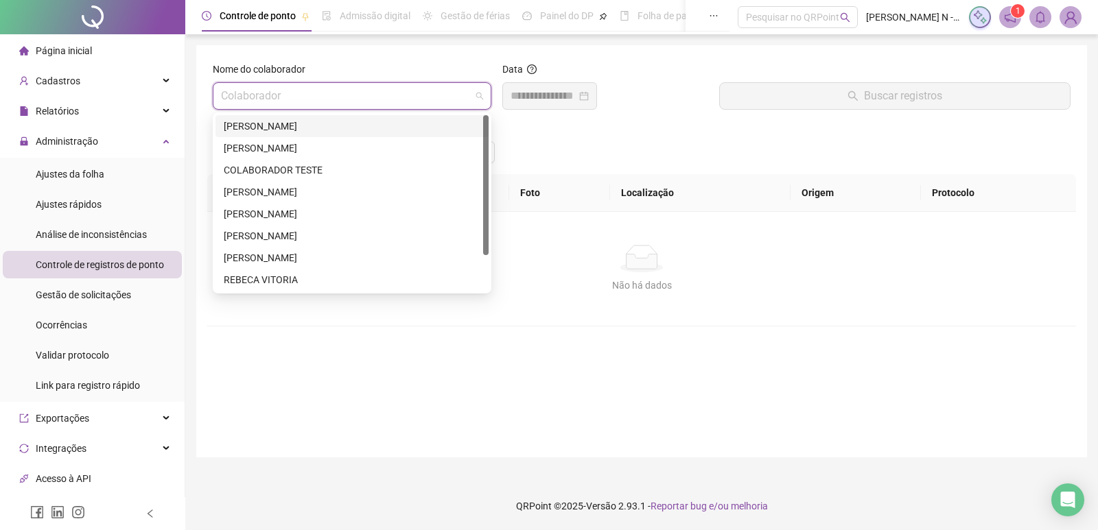
click at [308, 132] on div "[PERSON_NAME]" at bounding box center [352, 126] width 257 height 15
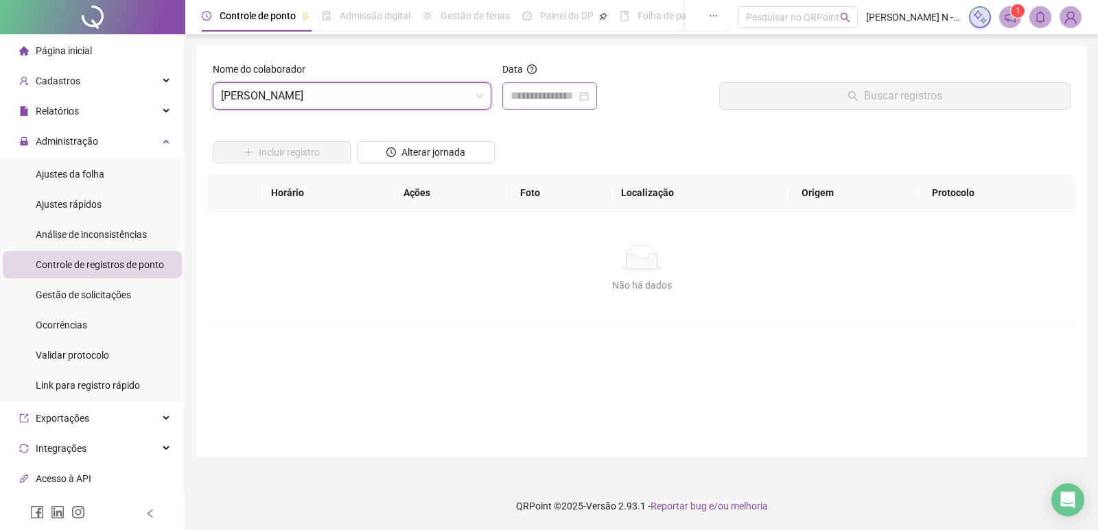
click at [597, 98] on div at bounding box center [549, 95] width 95 height 27
click at [597, 99] on div at bounding box center [549, 95] width 95 height 27
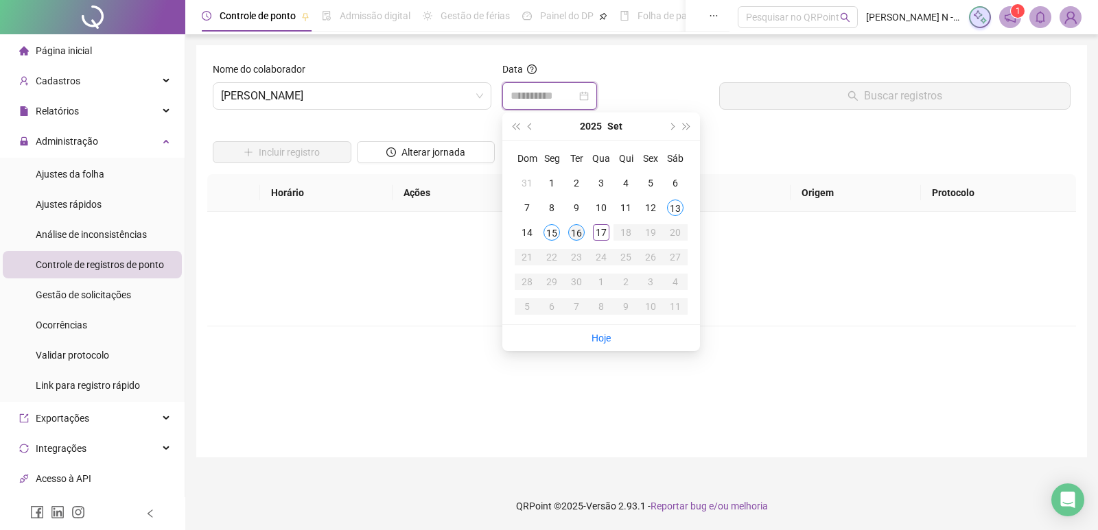
type input "**********"
click at [575, 233] on div "16" at bounding box center [576, 232] width 16 height 16
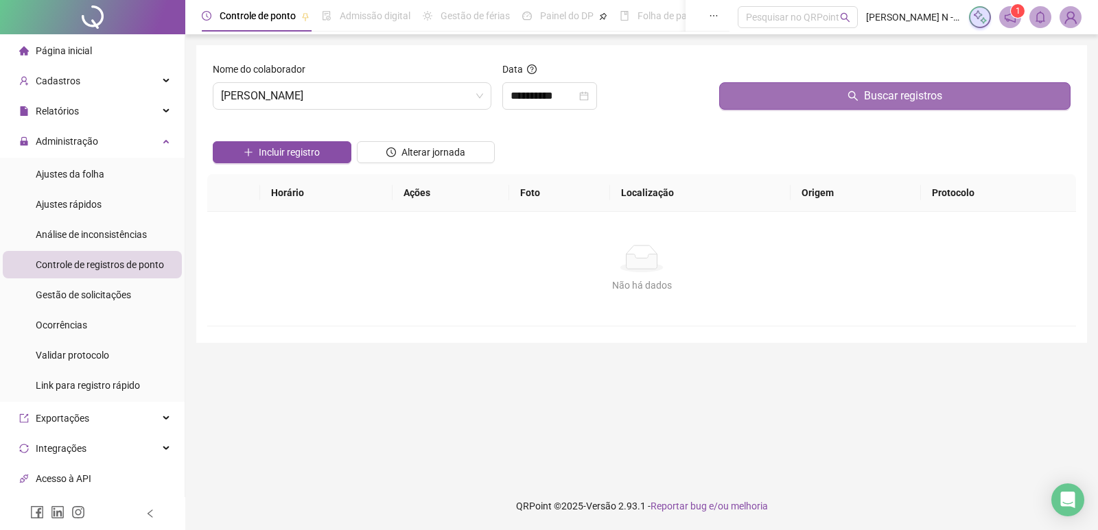
click at [856, 99] on icon "search" at bounding box center [852, 96] width 11 height 11
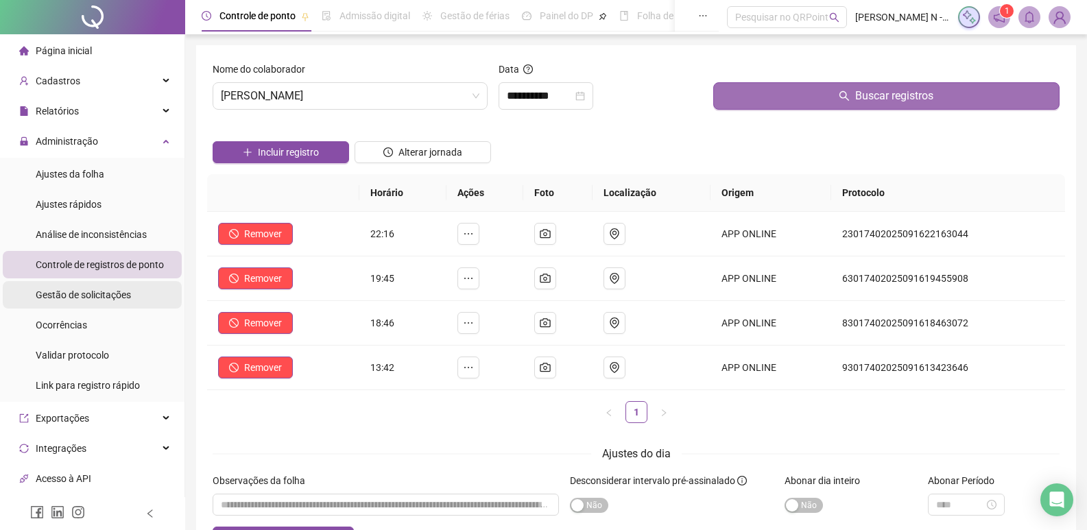
click at [85, 296] on span "Gestão de solicitações" at bounding box center [83, 295] width 95 height 11
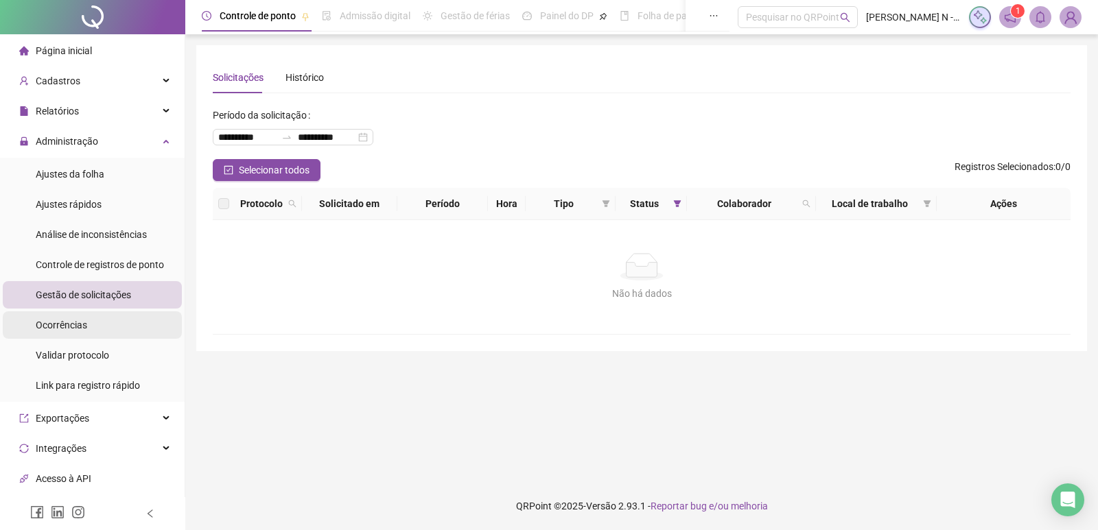
click at [99, 327] on li "Ocorrências" at bounding box center [92, 324] width 179 height 27
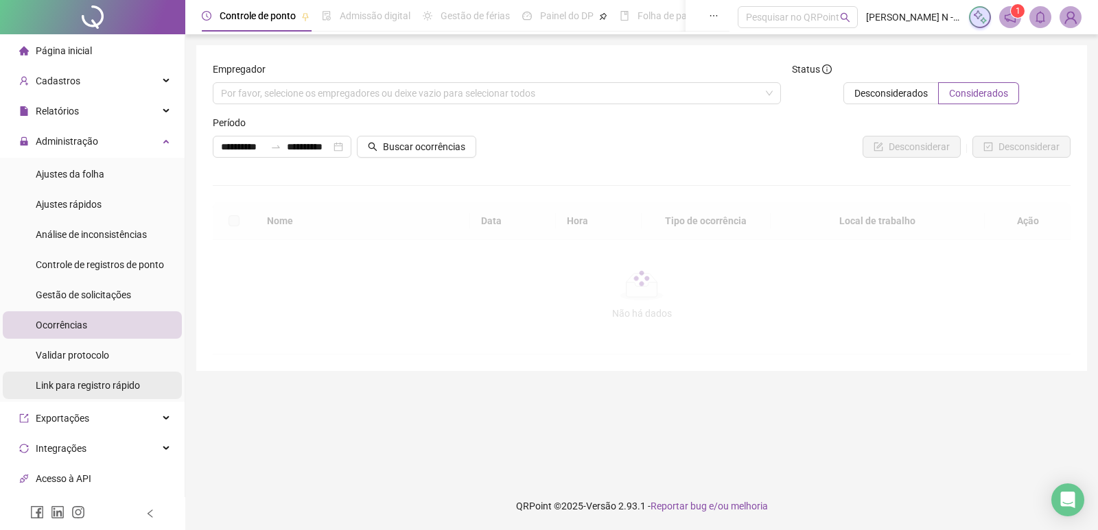
click at [136, 386] on span "Link para registro rápido" at bounding box center [88, 385] width 104 height 11
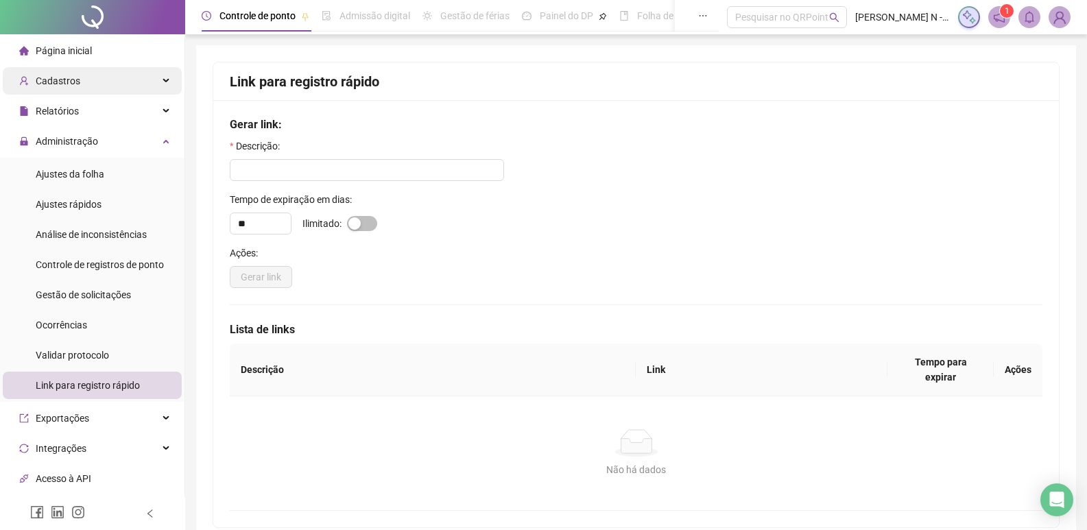
click at [106, 78] on div "Cadastros" at bounding box center [92, 80] width 179 height 27
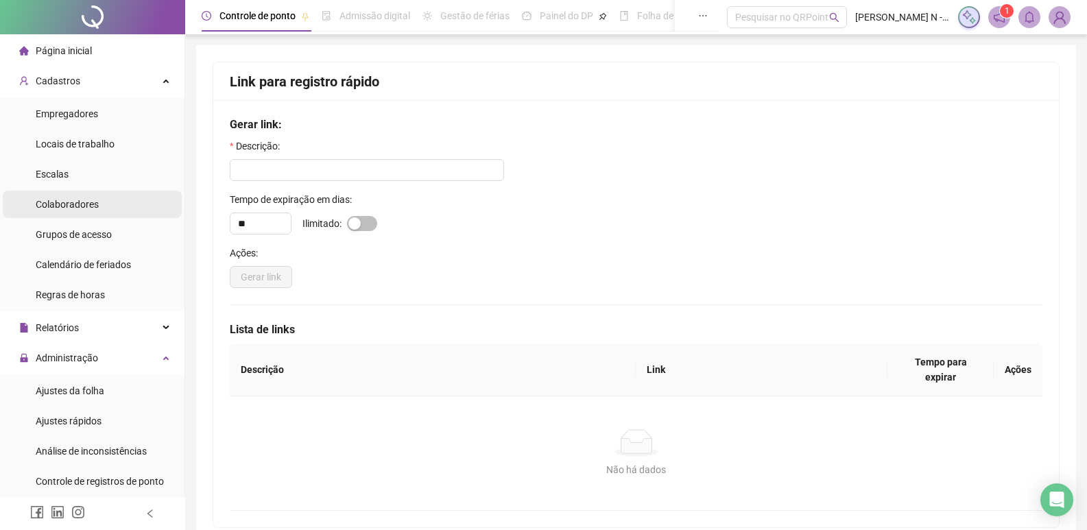
click at [121, 209] on li "Colaboradores" at bounding box center [92, 204] width 179 height 27
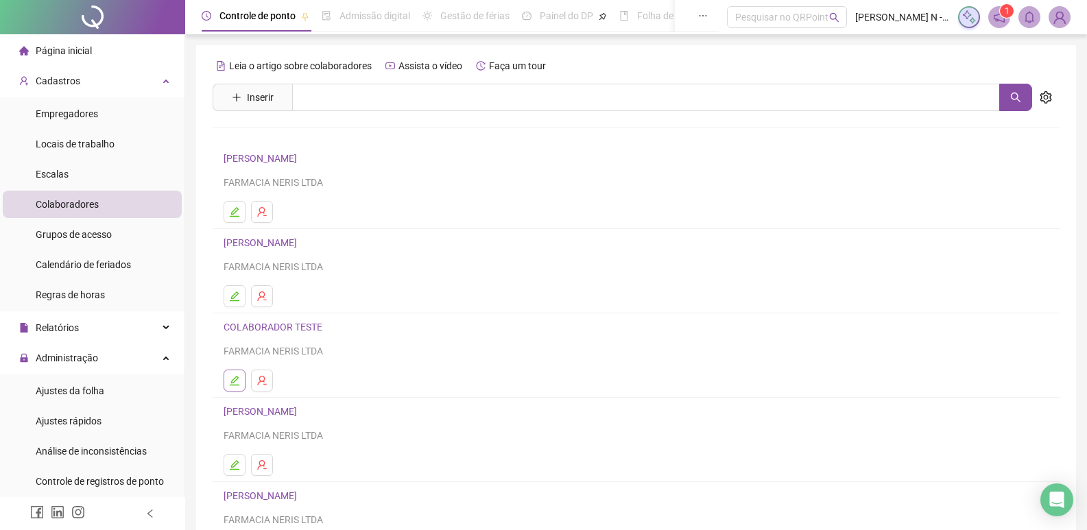
click at [237, 384] on icon "edit" at bounding box center [234, 380] width 11 height 11
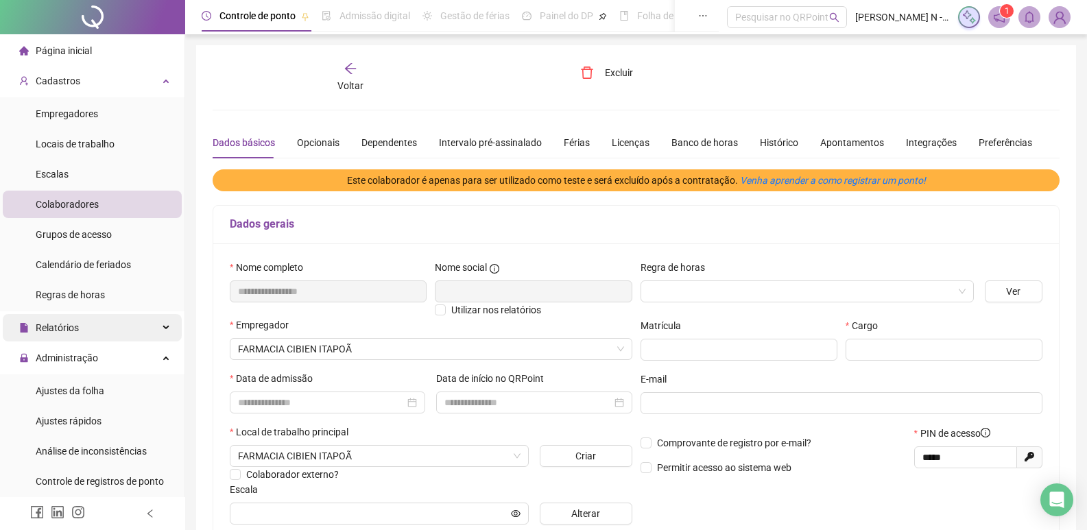
click at [102, 329] on div "Relatórios" at bounding box center [92, 327] width 179 height 27
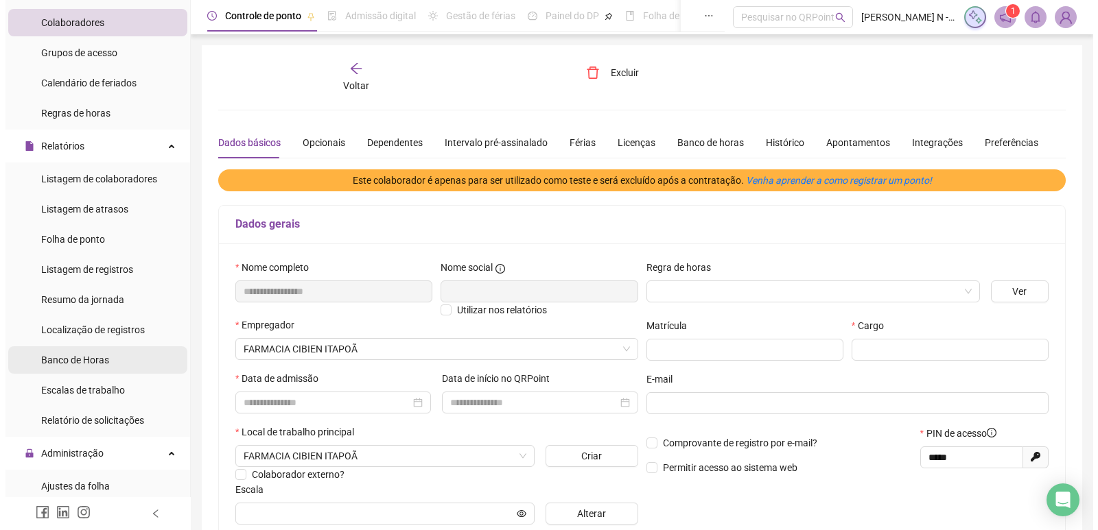
scroll to position [206, 0]
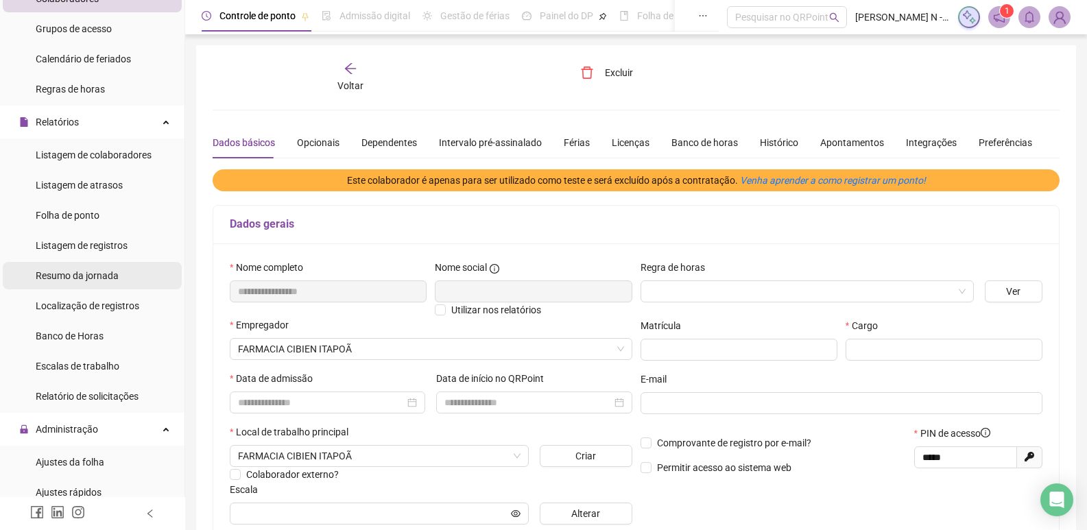
click at [84, 276] on span "Resumo da jornada" at bounding box center [77, 275] width 83 height 11
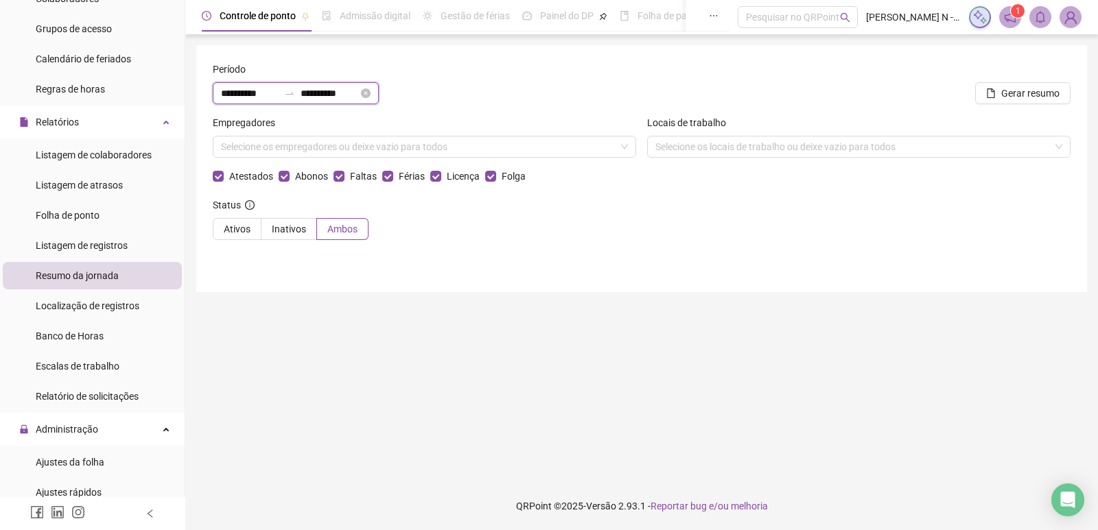
click at [249, 95] on input "**********" at bounding box center [250, 93] width 58 height 15
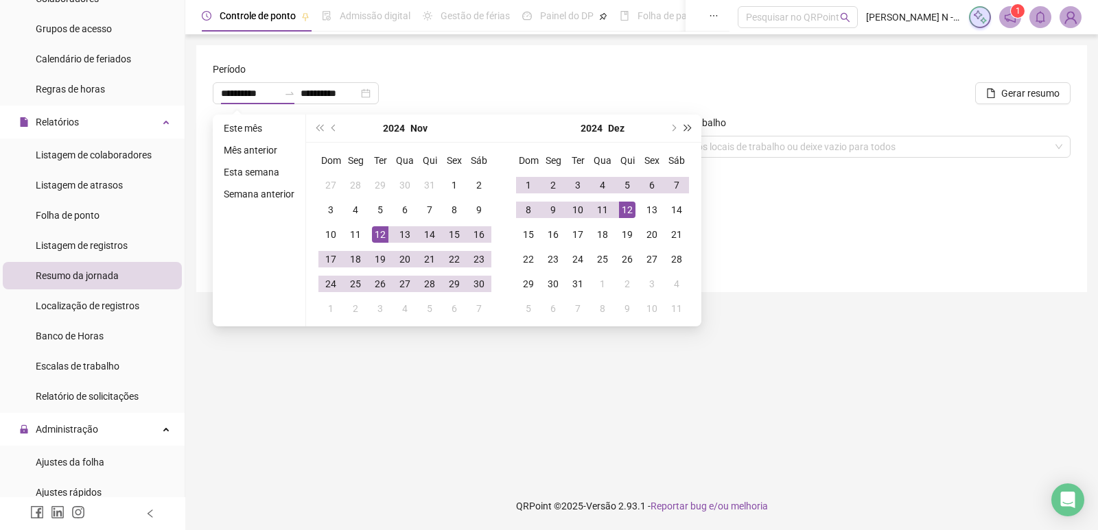
click at [685, 127] on span "super-next-year" at bounding box center [688, 128] width 7 height 7
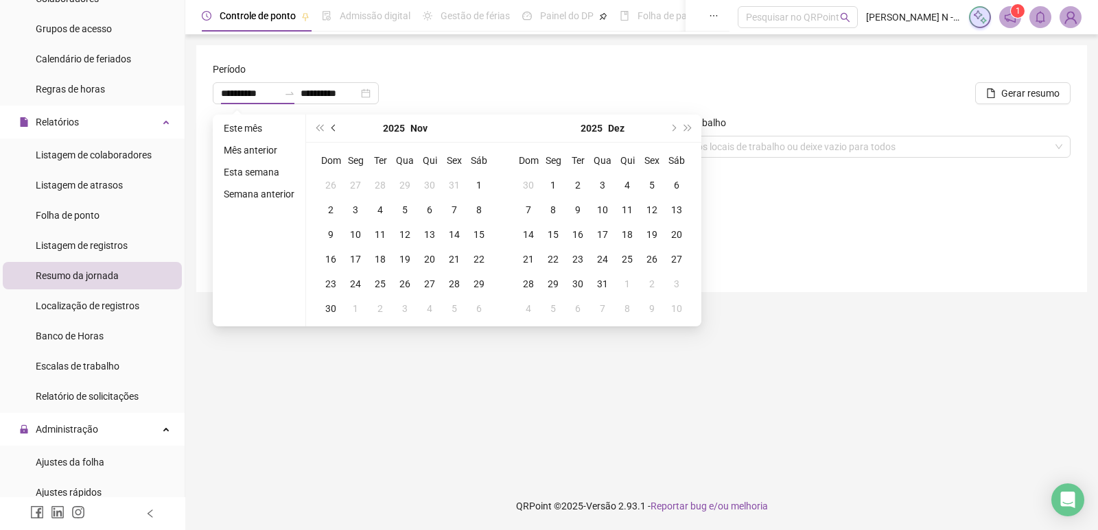
click at [331, 129] on span "prev-year" at bounding box center [334, 128] width 7 height 7
click at [675, 125] on button "next-year" at bounding box center [672, 128] width 15 height 27
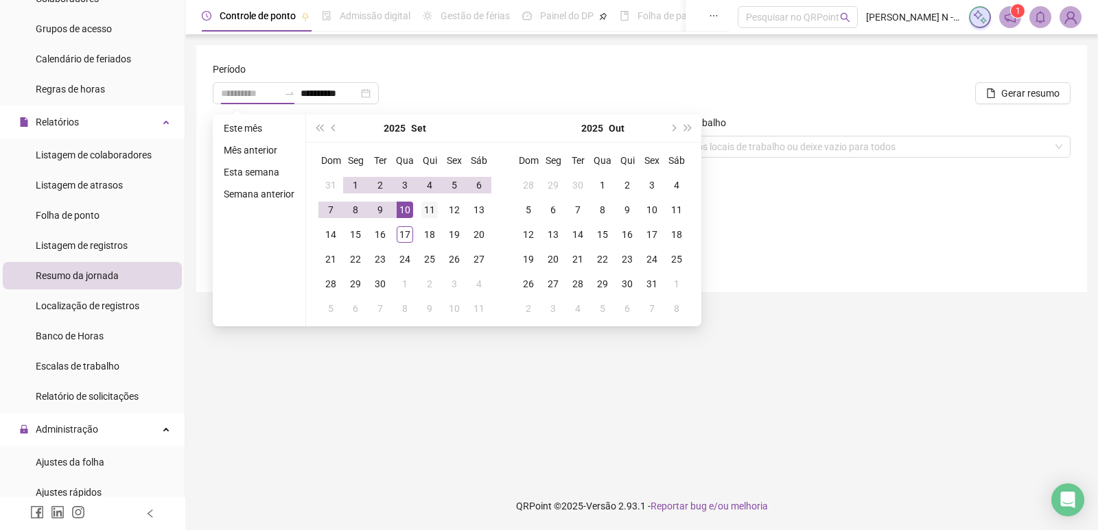
type input "**********"
click at [427, 211] on div "11" at bounding box center [429, 210] width 16 height 16
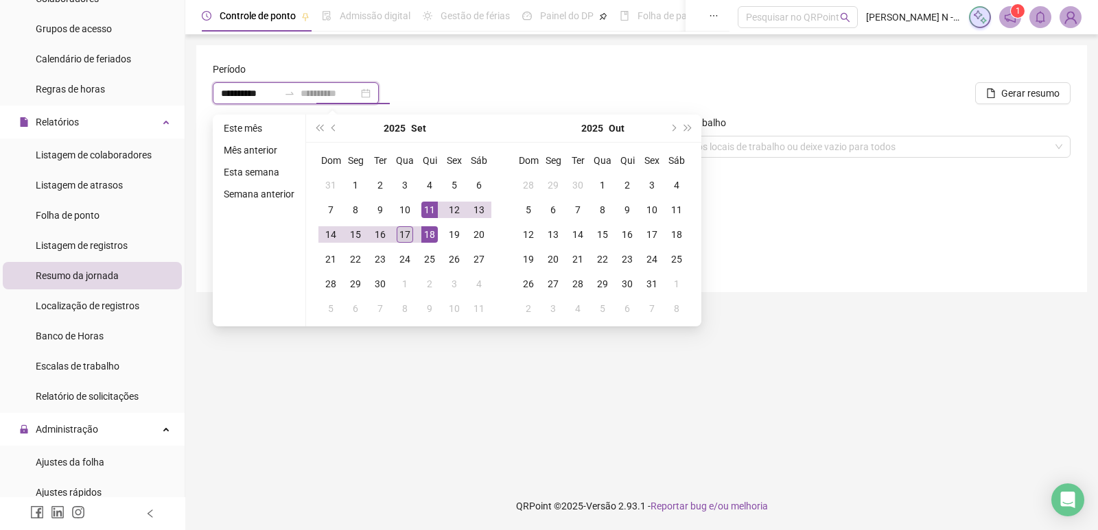
type input "**********"
click at [405, 234] on div "17" at bounding box center [405, 234] width 16 height 16
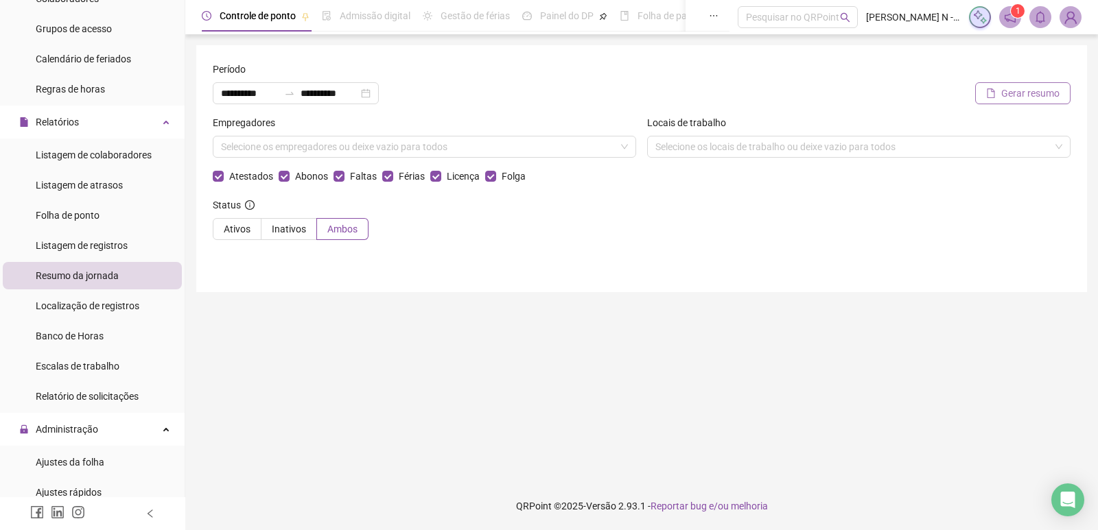
click at [1030, 91] on span "Gerar resumo" at bounding box center [1030, 93] width 58 height 15
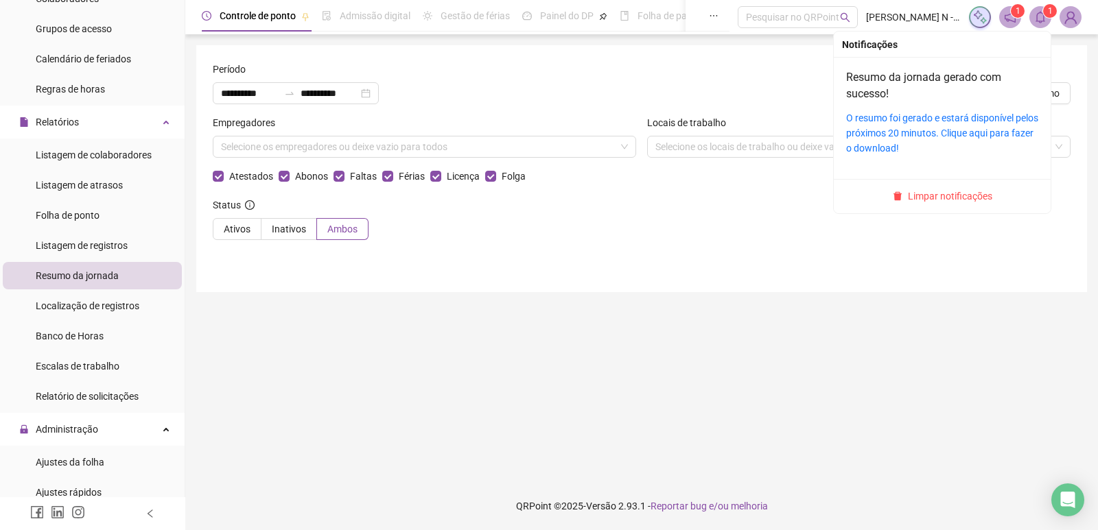
click at [1044, 17] on icon "bell" at bounding box center [1040, 17] width 12 height 12
click at [920, 121] on link "O resumo foi gerado e estará disponível pelos próximos 20 minutos. Clique aqui …" at bounding box center [942, 133] width 192 height 41
